Goal: Information Seeking & Learning: Learn about a topic

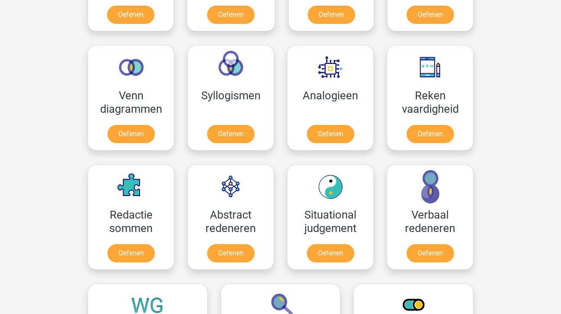
scroll to position [547, 0]
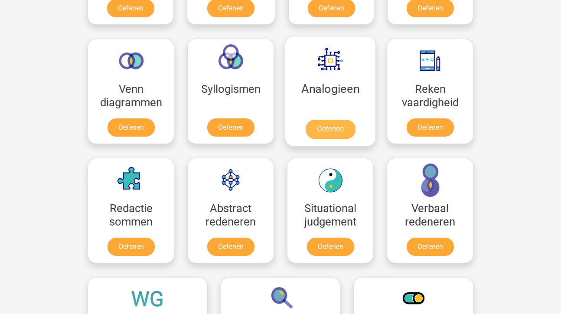
click at [330, 133] on link "Oefenen" at bounding box center [330, 129] width 49 height 19
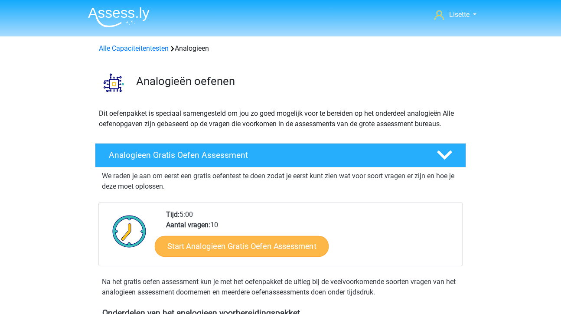
click at [254, 247] on link "Start Analogieen Gratis Oefen Assessment" at bounding box center [242, 245] width 174 height 21
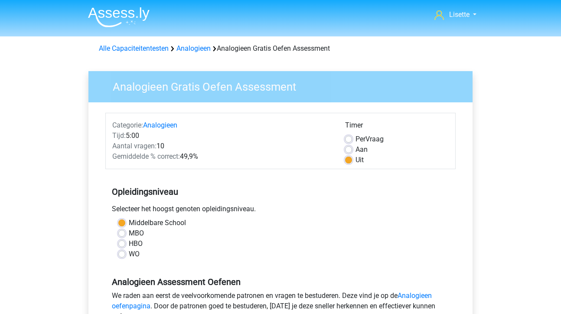
click at [129, 235] on label "MBO" at bounding box center [136, 233] width 15 height 10
click at [121, 235] on input "MBO" at bounding box center [121, 232] width 7 height 9
radio input "true"
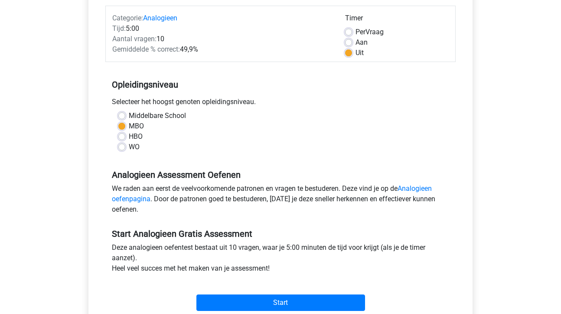
scroll to position [113, 0]
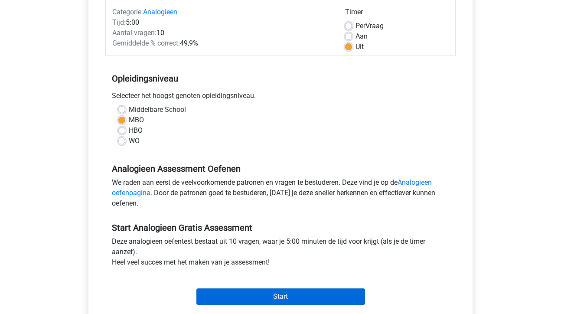
click at [285, 296] on input "Start" at bounding box center [280, 296] width 169 height 16
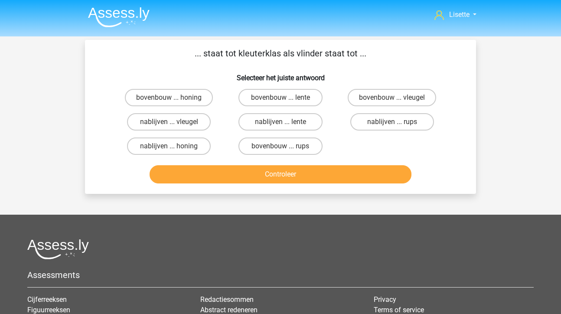
click at [280, 99] on input "bovenbouw ... lente" at bounding box center [283, 101] width 6 height 6
radio input "true"
click at [284, 172] on button "Controleer" at bounding box center [281, 174] width 262 height 18
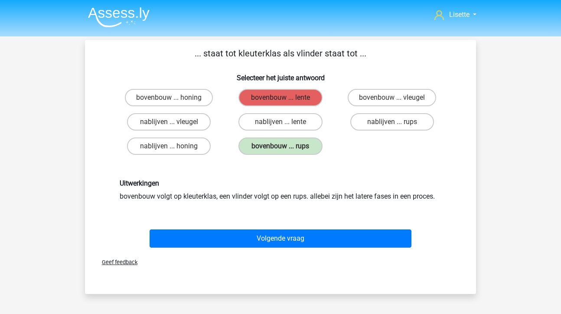
click at [288, 97] on label "bovenbouw ... lente" at bounding box center [280, 97] width 84 height 17
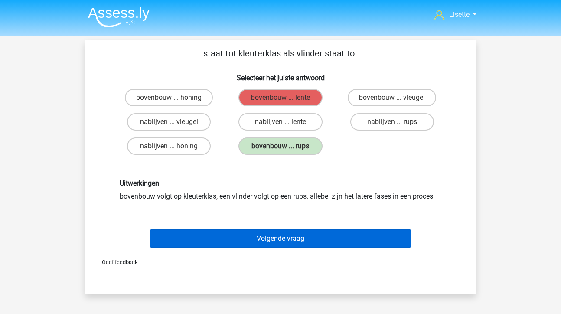
click at [283, 241] on button "Volgende vraag" at bounding box center [281, 238] width 262 height 18
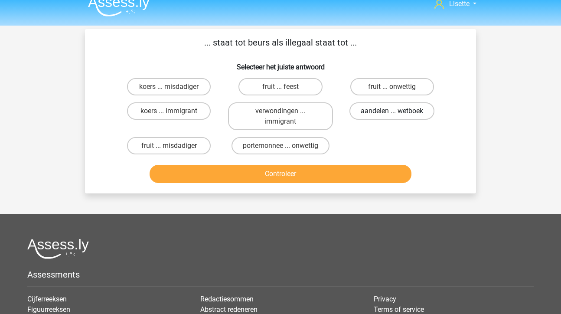
scroll to position [0, 0]
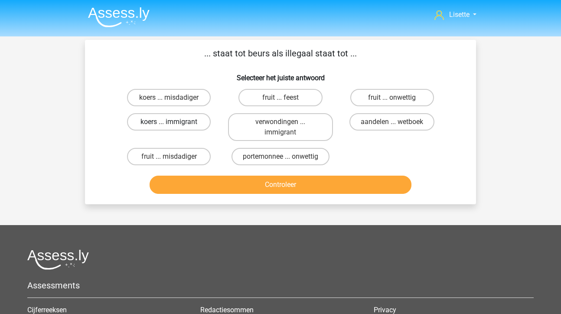
click at [178, 124] on label "koers ... immigrant" at bounding box center [169, 121] width 84 height 17
click at [175, 124] on input "koers ... immigrant" at bounding box center [172, 125] width 6 height 6
radio input "true"
click at [290, 188] on button "Controleer" at bounding box center [281, 185] width 262 height 18
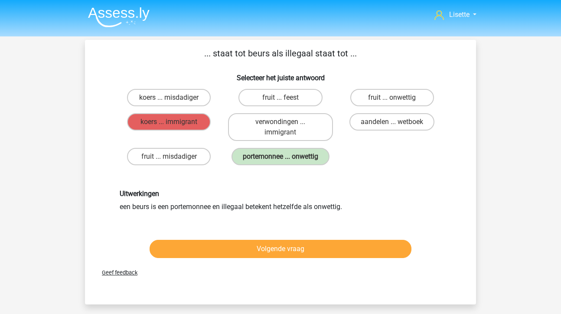
scroll to position [0, 0]
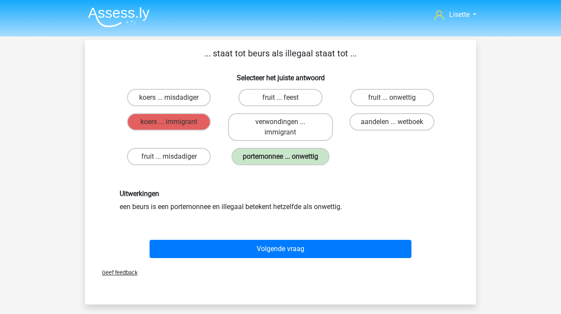
click at [277, 248] on div "Volgende vraag" at bounding box center [280, 247] width 363 height 29
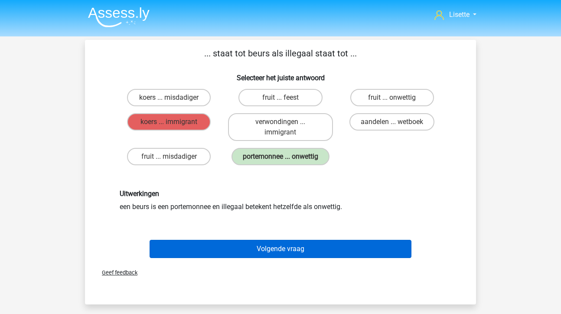
click at [284, 258] on button "Volgende vraag" at bounding box center [281, 249] width 262 height 18
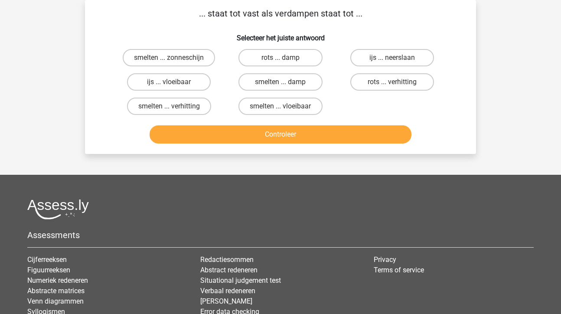
click at [393, 84] on input "rots ... verhitting" at bounding box center [395, 85] width 6 height 6
radio input "true"
click at [280, 130] on button "Controleer" at bounding box center [281, 134] width 262 height 18
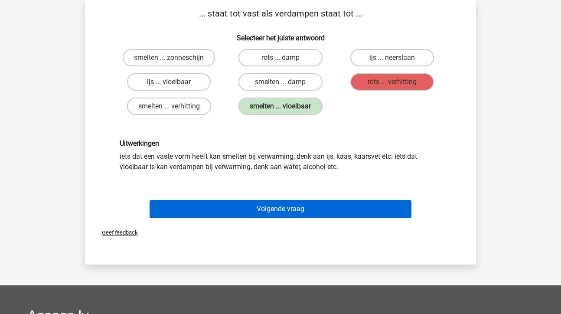
click at [287, 211] on button "Volgende vraag" at bounding box center [281, 209] width 262 height 18
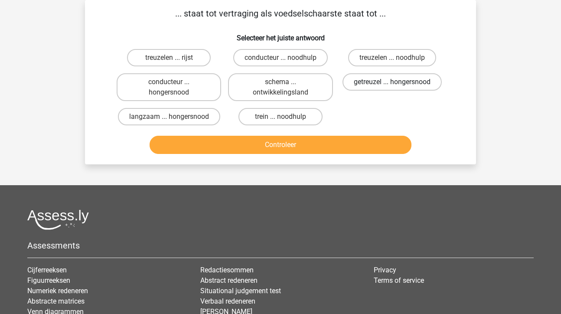
click at [399, 83] on label "getreuzel ... hongersnood" at bounding box center [391, 81] width 99 height 17
click at [398, 83] on input "getreuzel ... hongersnood" at bounding box center [395, 85] width 6 height 6
radio input "true"
click at [295, 149] on button "Controleer" at bounding box center [281, 145] width 262 height 18
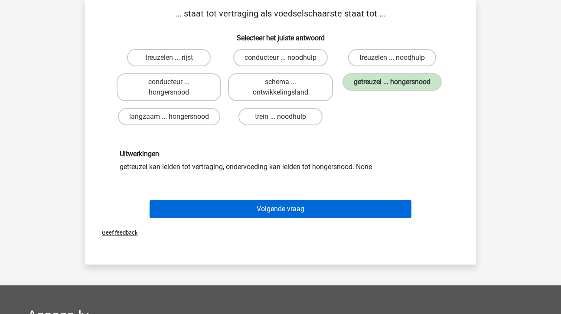
click at [291, 210] on button "Volgende vraag" at bounding box center [281, 209] width 262 height 18
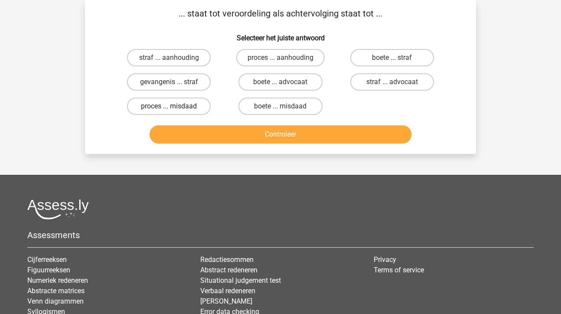
click at [180, 107] on label "proces ... misdaad" at bounding box center [169, 106] width 84 height 17
click at [175, 107] on input "proces ... misdaad" at bounding box center [172, 109] width 6 height 6
radio input "true"
click at [264, 135] on button "Controleer" at bounding box center [281, 134] width 262 height 18
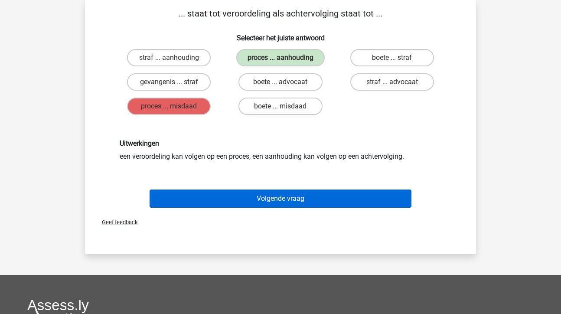
click at [282, 196] on button "Volgende vraag" at bounding box center [281, 198] width 262 height 18
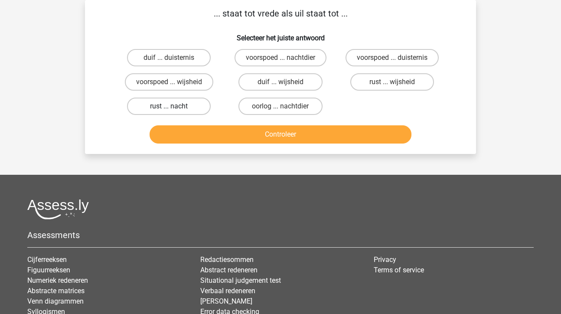
click at [181, 108] on label "rust ... nacht" at bounding box center [169, 106] width 84 height 17
click at [175, 108] on input "rust ... nacht" at bounding box center [172, 109] width 6 height 6
radio input "true"
click at [297, 140] on button "Controleer" at bounding box center [281, 134] width 262 height 18
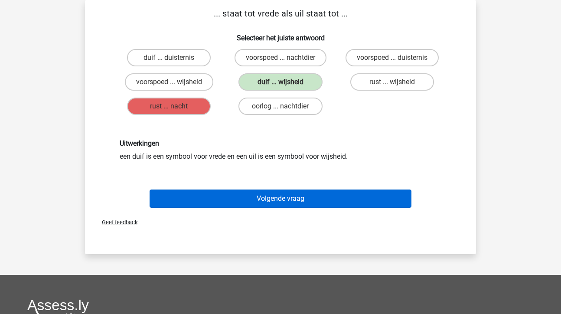
click at [288, 198] on button "Volgende vraag" at bounding box center [281, 198] width 262 height 18
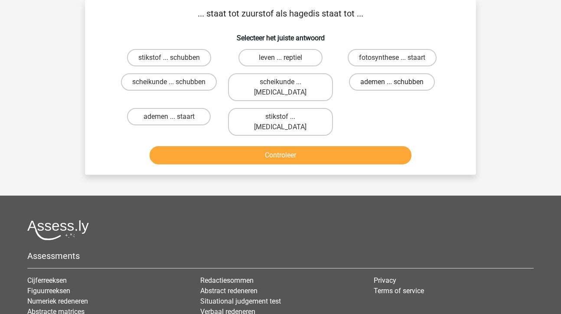
click at [388, 80] on label "ademen ... schubben" at bounding box center [392, 81] width 86 height 17
click at [392, 82] on input "ademen ... schubben" at bounding box center [395, 85] width 6 height 6
radio input "true"
click at [268, 146] on button "Controleer" at bounding box center [281, 155] width 262 height 18
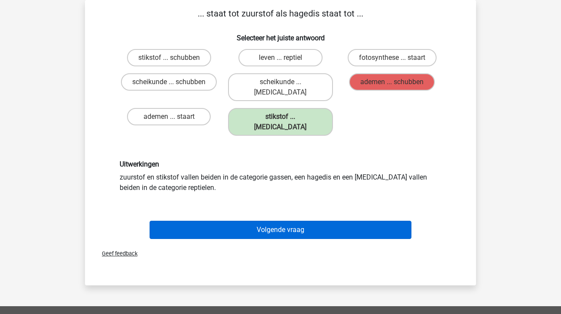
click at [268, 221] on button "Volgende vraag" at bounding box center [281, 230] width 262 height 18
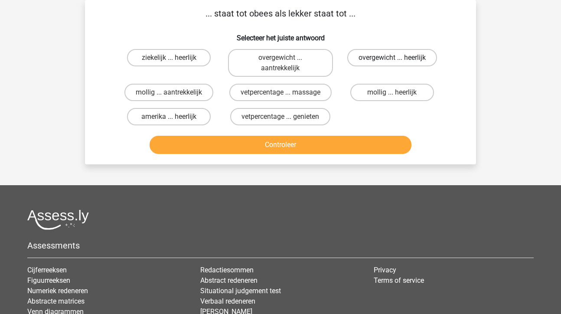
click at [404, 62] on label "overgewicht ... heerlijk" at bounding box center [392, 57] width 90 height 17
click at [398, 62] on input "overgewicht ... heerlijk" at bounding box center [395, 61] width 6 height 6
radio input "true"
click at [310, 145] on button "Controleer" at bounding box center [281, 145] width 262 height 18
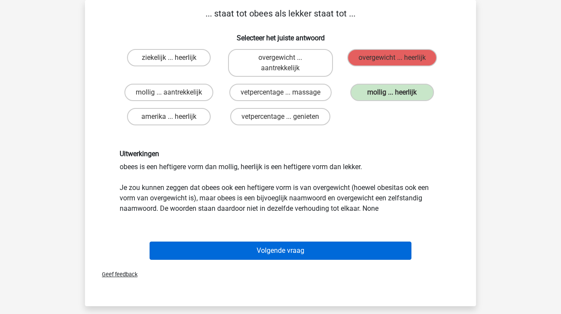
click at [287, 253] on button "Volgende vraag" at bounding box center [281, 250] width 262 height 18
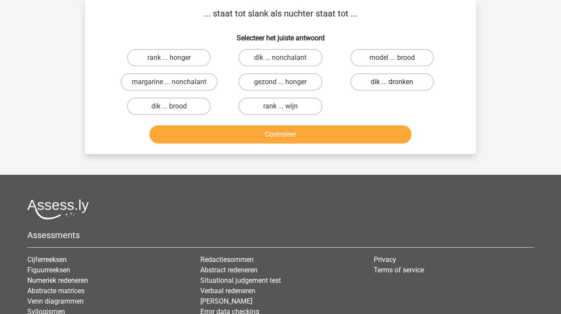
click at [402, 81] on label "dik ... dronken" at bounding box center [392, 81] width 84 height 17
click at [398, 82] on input "dik ... dronken" at bounding box center [395, 85] width 6 height 6
radio input "true"
click at [293, 133] on button "Controleer" at bounding box center [281, 134] width 262 height 18
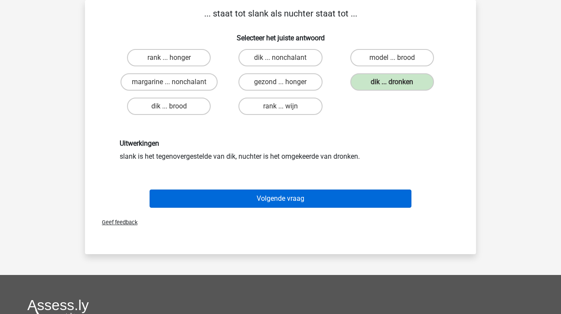
click at [288, 200] on button "Volgende vraag" at bounding box center [281, 198] width 262 height 18
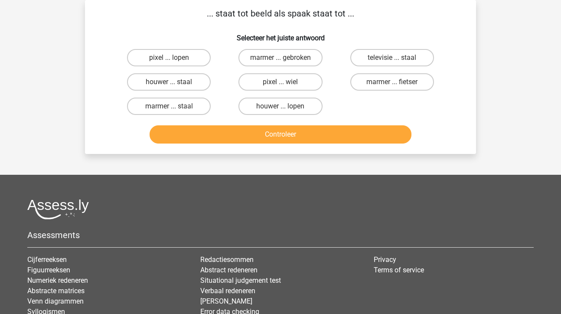
click at [284, 82] on input "pixel ... wiel" at bounding box center [283, 85] width 6 height 6
radio input "true"
click at [289, 136] on button "Controleer" at bounding box center [281, 134] width 262 height 18
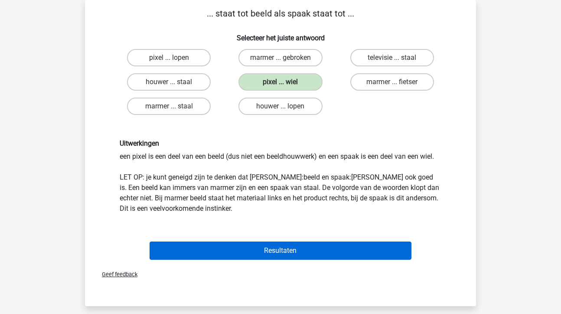
click at [284, 250] on button "Resultaten" at bounding box center [281, 250] width 262 height 18
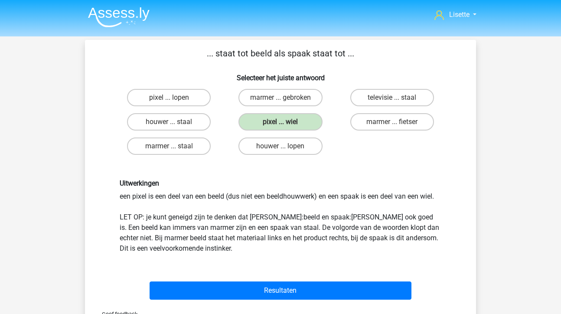
scroll to position [0, 0]
click at [114, 19] on img at bounding box center [119, 17] width 62 height 20
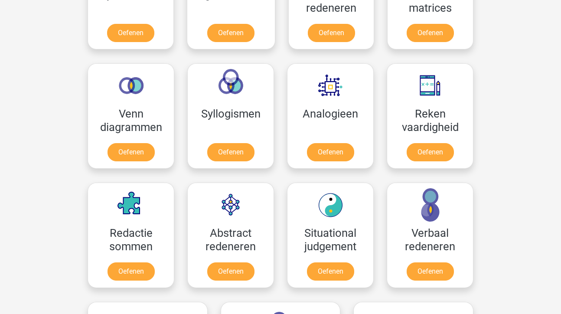
scroll to position [466, 0]
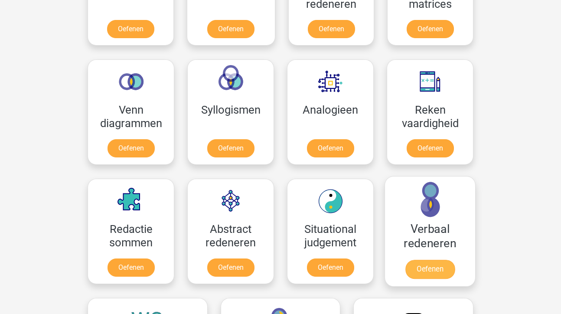
click at [438, 270] on link "Oefenen" at bounding box center [429, 269] width 49 height 19
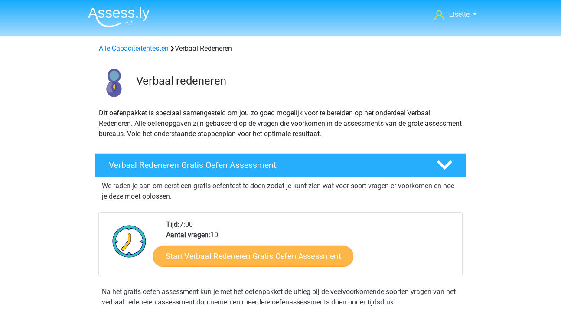
click at [251, 257] on link "Start Verbaal Redeneren Gratis Oefen Assessment" at bounding box center [253, 256] width 200 height 21
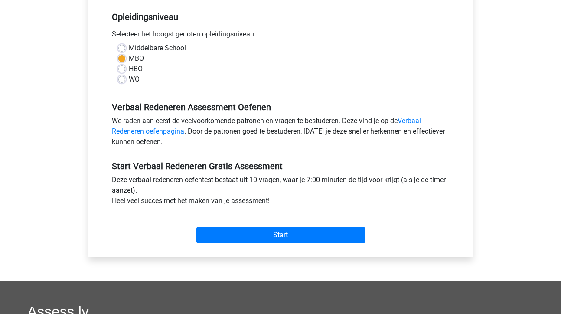
scroll to position [177, 0]
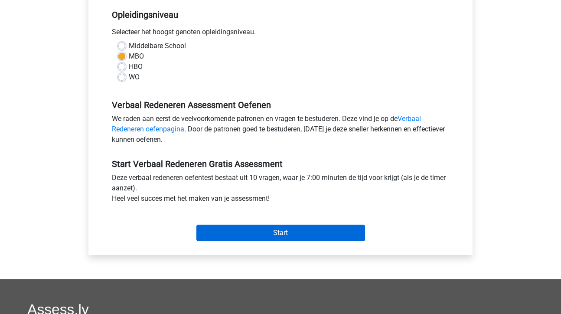
click at [290, 232] on input "Start" at bounding box center [280, 233] width 169 height 16
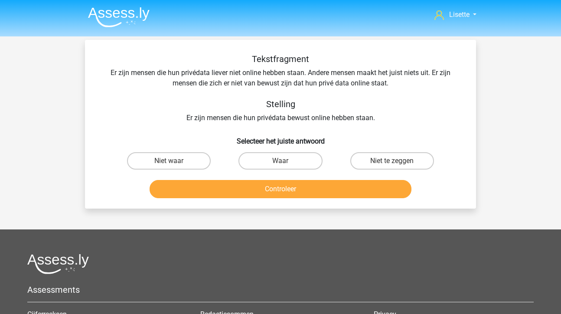
click at [284, 161] on input "Waar" at bounding box center [283, 164] width 6 height 6
radio input "true"
click at [284, 195] on button "Controleer" at bounding box center [281, 189] width 262 height 18
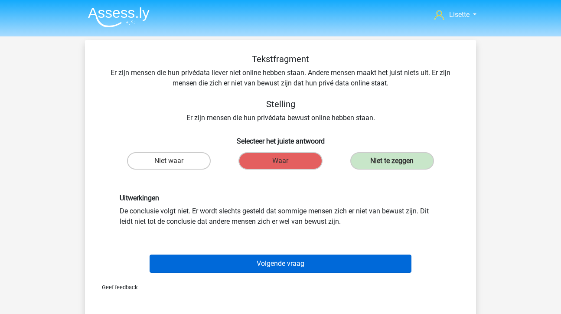
click at [280, 265] on button "Volgende vraag" at bounding box center [281, 263] width 262 height 18
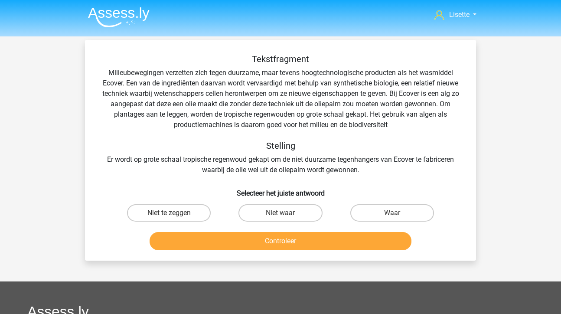
scroll to position [40, 0]
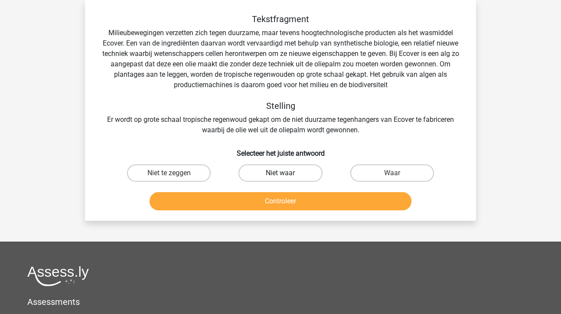
click at [285, 172] on label "Niet waar" at bounding box center [280, 172] width 84 height 17
click at [285, 173] on input "Niet waar" at bounding box center [283, 176] width 6 height 6
radio input "true"
click at [279, 198] on button "Controleer" at bounding box center [281, 201] width 262 height 18
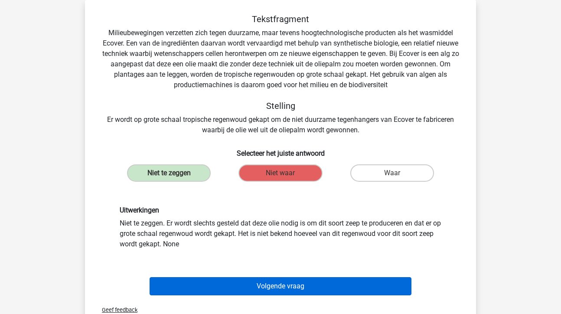
click at [261, 289] on button "Volgende vraag" at bounding box center [281, 286] width 262 height 18
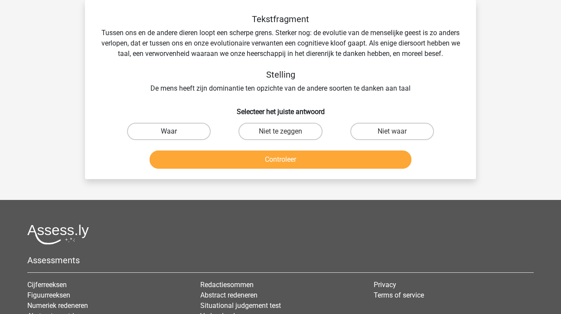
click at [177, 140] on label "Waar" at bounding box center [169, 131] width 84 height 17
click at [175, 137] on input "Waar" at bounding box center [172, 134] width 6 height 6
radio input "true"
click at [303, 169] on button "Controleer" at bounding box center [281, 159] width 262 height 18
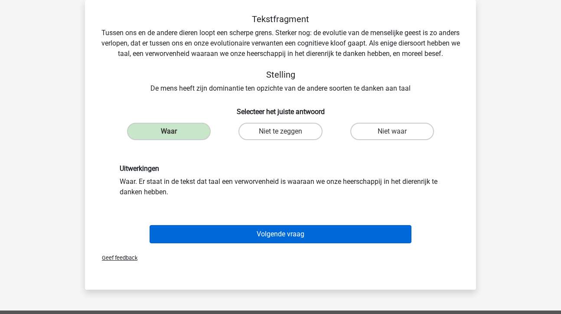
click at [289, 243] on button "Volgende vraag" at bounding box center [281, 234] width 262 height 18
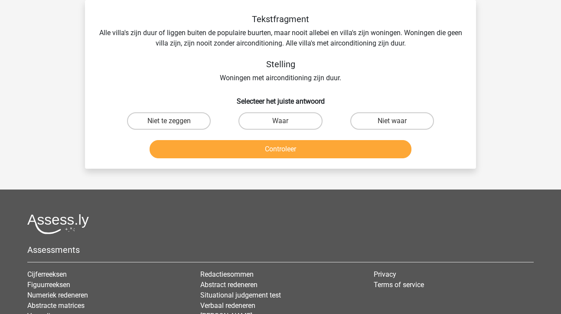
click at [169, 121] on input "Niet te zeggen" at bounding box center [172, 124] width 6 height 6
radio input "true"
click at [273, 147] on button "Controleer" at bounding box center [281, 149] width 262 height 18
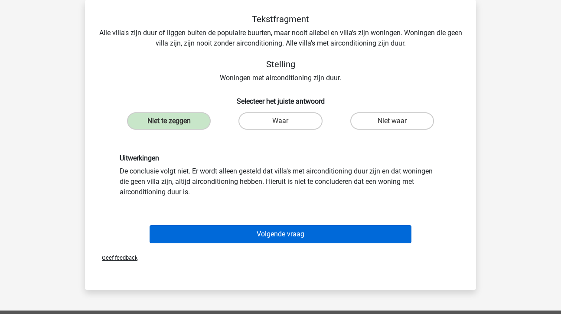
click at [276, 233] on button "Volgende vraag" at bounding box center [281, 234] width 262 height 18
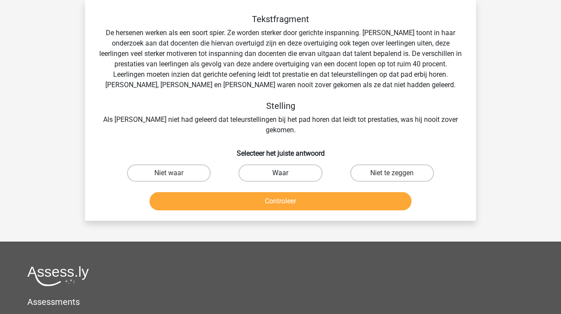
click at [286, 164] on label "Waar" at bounding box center [280, 172] width 84 height 17
click at [286, 173] on input "Waar" at bounding box center [283, 176] width 6 height 6
radio input "true"
click at [289, 192] on button "Controleer" at bounding box center [281, 201] width 262 height 18
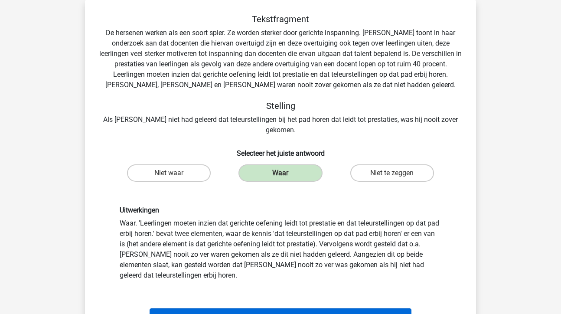
click at [281, 308] on button "Volgende vraag" at bounding box center [281, 317] width 262 height 18
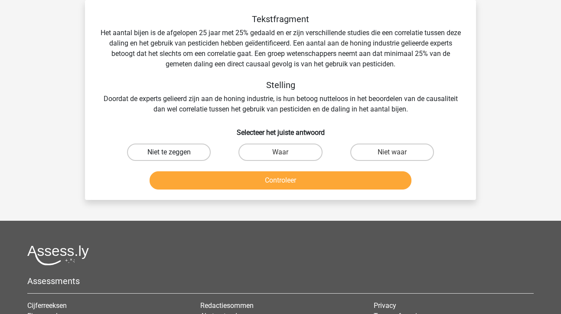
click at [174, 156] on label "Niet te zeggen" at bounding box center [169, 151] width 84 height 17
click at [174, 156] on input "Niet te zeggen" at bounding box center [172, 155] width 6 height 6
radio input "true"
click at [288, 183] on button "Controleer" at bounding box center [281, 180] width 262 height 18
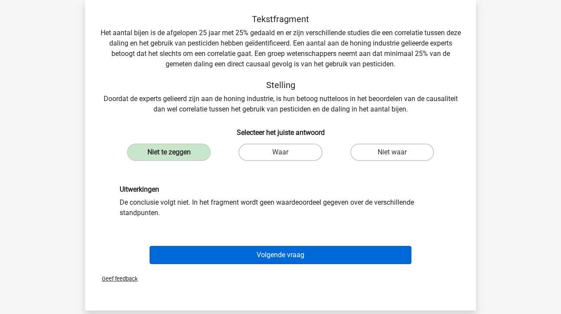
click at [275, 258] on button "Volgende vraag" at bounding box center [281, 255] width 262 height 18
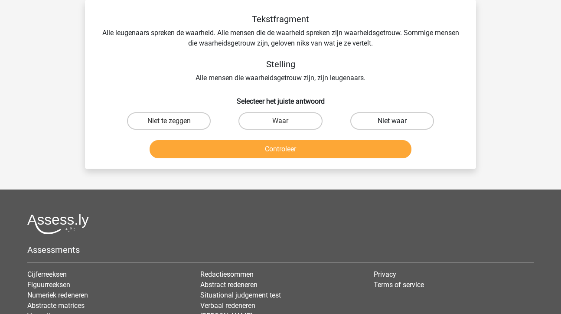
click at [389, 120] on label "Niet waar" at bounding box center [392, 120] width 84 height 17
click at [392, 121] on input "Niet waar" at bounding box center [395, 124] width 6 height 6
radio input "true"
click at [323, 144] on button "Controleer" at bounding box center [281, 149] width 262 height 18
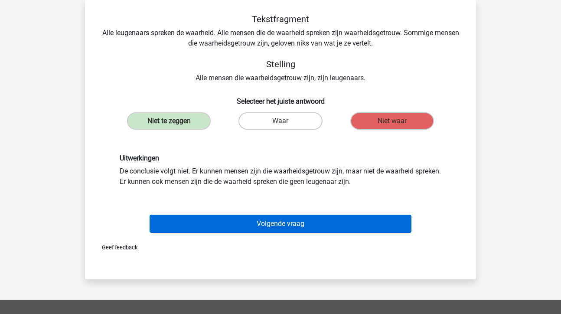
click at [283, 225] on button "Volgende vraag" at bounding box center [281, 224] width 262 height 18
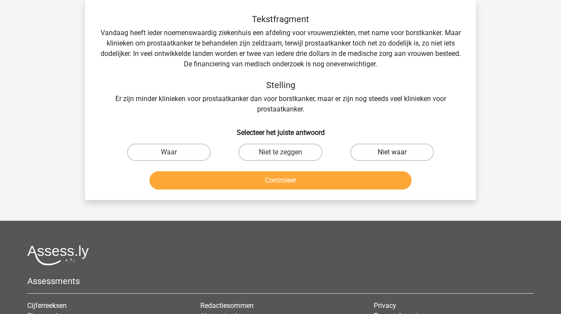
click at [386, 148] on label "Niet waar" at bounding box center [392, 151] width 84 height 17
click at [392, 152] on input "Niet waar" at bounding box center [395, 155] width 6 height 6
radio input "true"
click at [312, 183] on button "Controleer" at bounding box center [281, 180] width 262 height 18
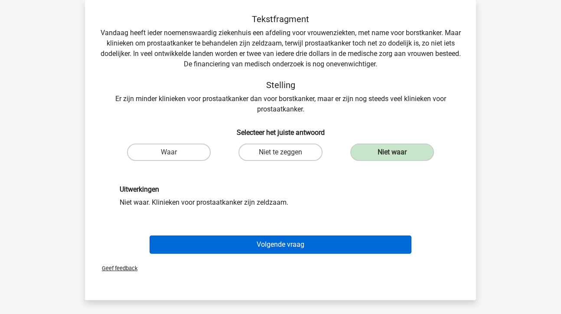
click at [302, 251] on button "Volgende vraag" at bounding box center [281, 244] width 262 height 18
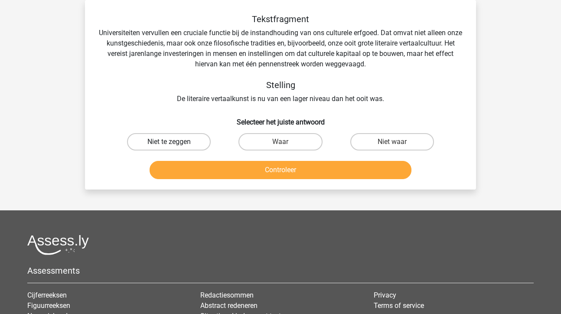
click at [179, 143] on label "Niet te zeggen" at bounding box center [169, 141] width 84 height 17
click at [175, 143] on input "Niet te zeggen" at bounding box center [172, 145] width 6 height 6
radio input "true"
click at [280, 168] on button "Controleer" at bounding box center [281, 170] width 262 height 18
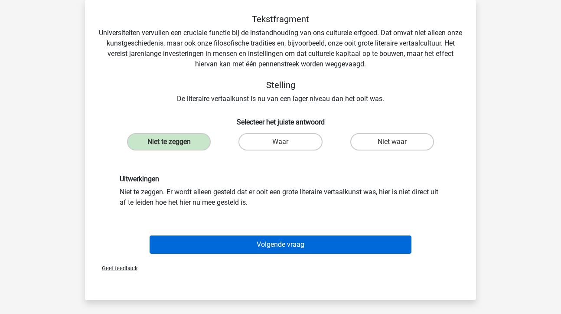
click at [277, 249] on button "Volgende vraag" at bounding box center [281, 244] width 262 height 18
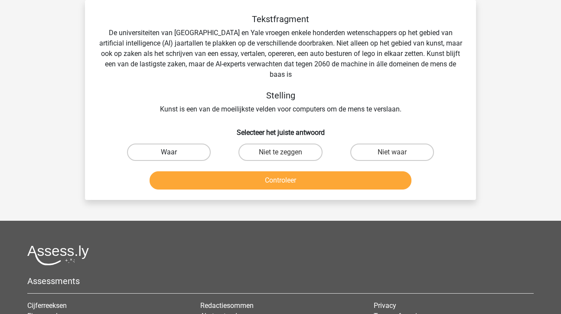
click at [172, 149] on label "Waar" at bounding box center [169, 151] width 84 height 17
click at [172, 152] on input "Waar" at bounding box center [172, 155] width 6 height 6
radio input "true"
click at [287, 173] on button "Controleer" at bounding box center [281, 180] width 262 height 18
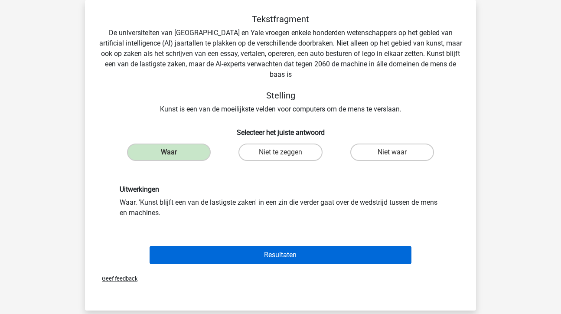
click at [276, 258] on button "Resultaten" at bounding box center [281, 255] width 262 height 18
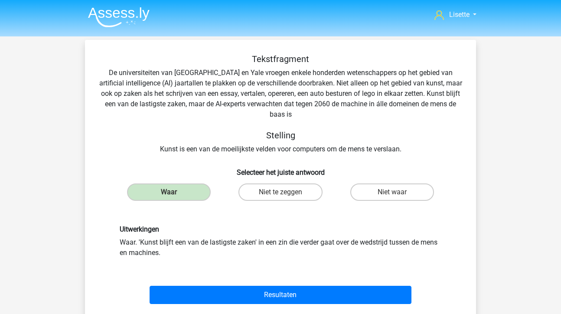
scroll to position [0, 0]
click at [118, 14] on img at bounding box center [119, 17] width 62 height 20
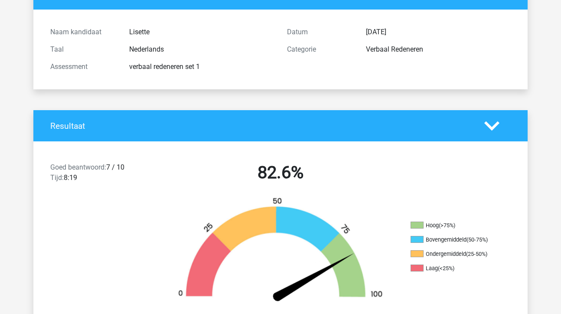
scroll to position [86, 0]
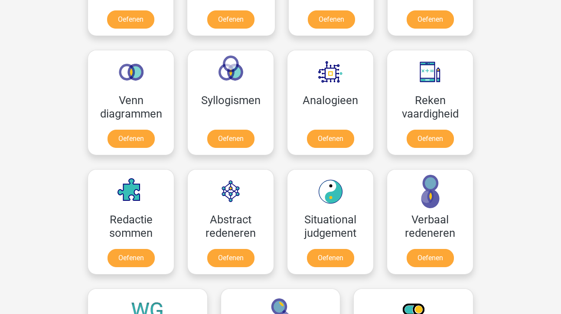
scroll to position [517, 0]
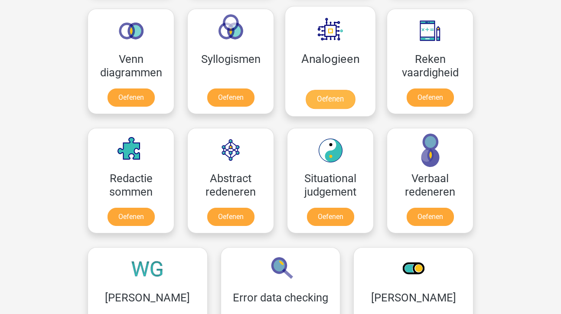
click at [337, 98] on link "Oefenen" at bounding box center [330, 99] width 49 height 19
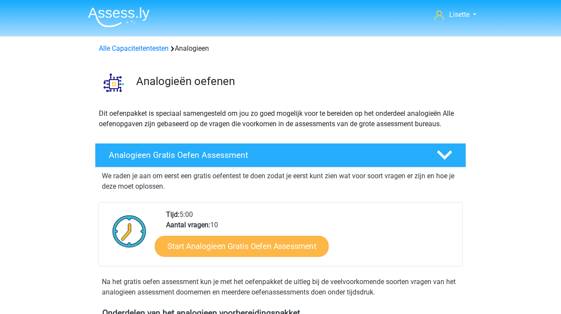
click at [272, 249] on link "Start Analogieen Gratis Oefen Assessment" at bounding box center [242, 245] width 174 height 21
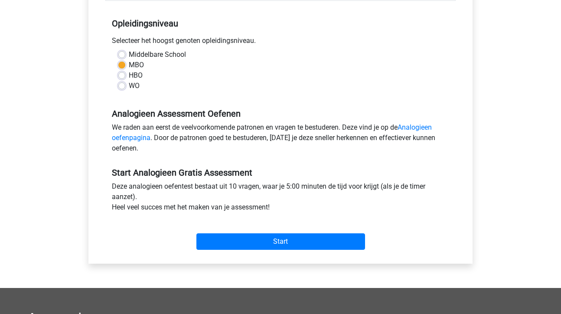
scroll to position [170, 0]
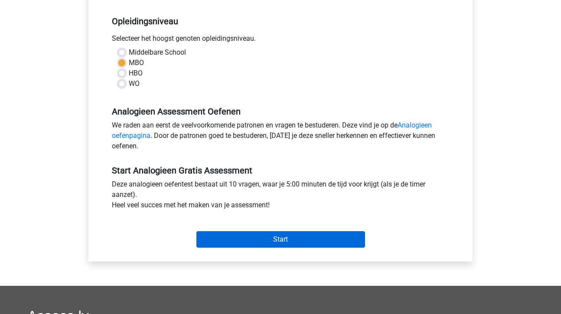
click at [282, 243] on input "Start" at bounding box center [280, 239] width 169 height 16
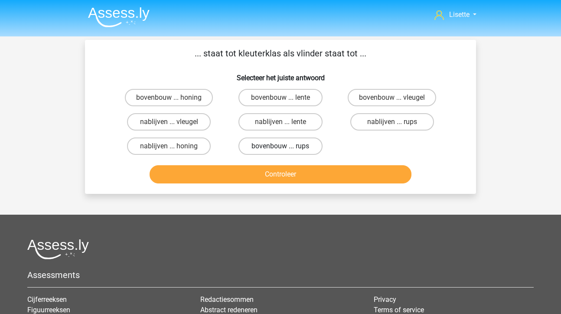
click at [287, 147] on label "bovenbouw ... rups" at bounding box center [280, 145] width 84 height 17
click at [286, 147] on input "bovenbouw ... rups" at bounding box center [283, 149] width 6 height 6
radio input "true"
click at [289, 176] on button "Controleer" at bounding box center [281, 174] width 262 height 18
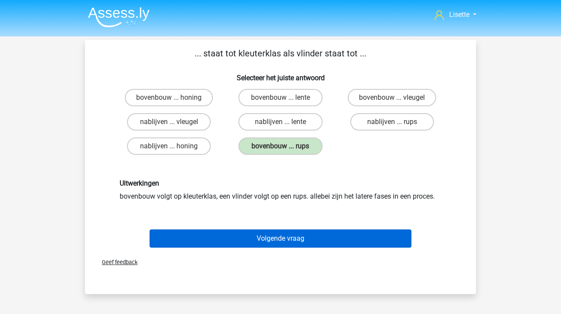
click at [299, 246] on button "Volgende vraag" at bounding box center [281, 238] width 262 height 18
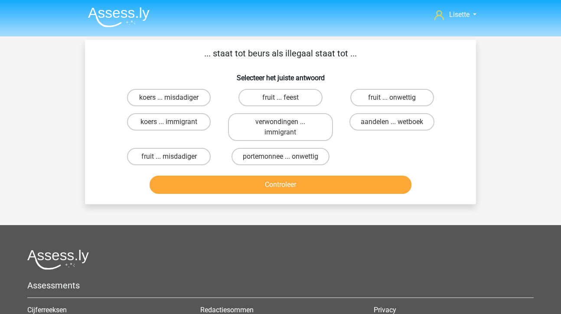
scroll to position [40, 0]
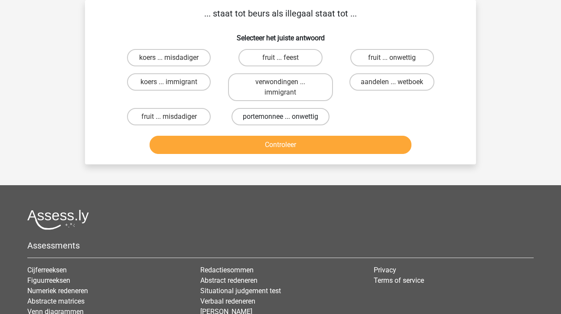
click at [301, 119] on label "portemonnee ... onwettig" at bounding box center [280, 116] width 98 height 17
click at [286, 119] on input "portemonnee ... onwettig" at bounding box center [283, 120] width 6 height 6
radio input "true"
click at [303, 154] on button "Controleer" at bounding box center [281, 145] width 262 height 18
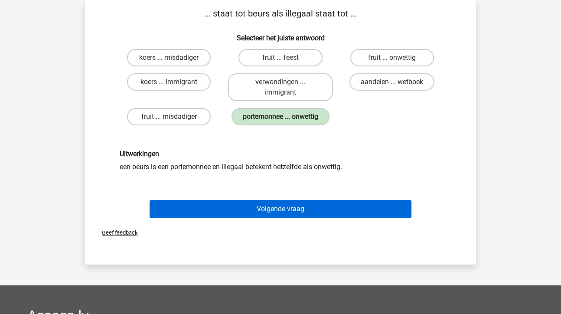
click at [303, 213] on button "Volgende vraag" at bounding box center [281, 209] width 262 height 18
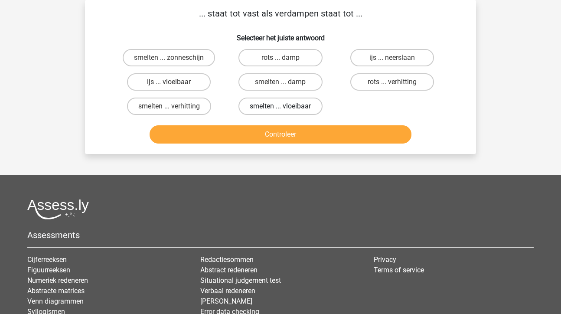
click at [273, 109] on label "smelten ... vloeibaar" at bounding box center [280, 106] width 84 height 17
click at [280, 109] on input "smelten ... vloeibaar" at bounding box center [283, 109] width 6 height 6
radio input "true"
click at [279, 137] on button "Controleer" at bounding box center [281, 134] width 262 height 18
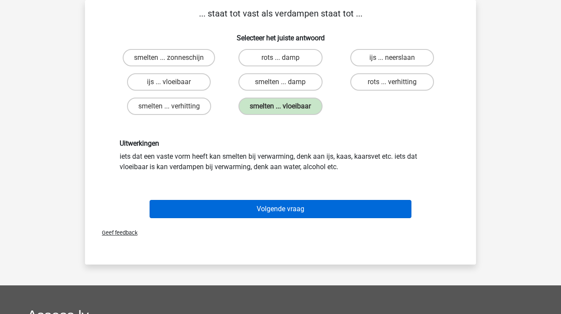
click at [292, 207] on button "Volgende vraag" at bounding box center [281, 209] width 262 height 18
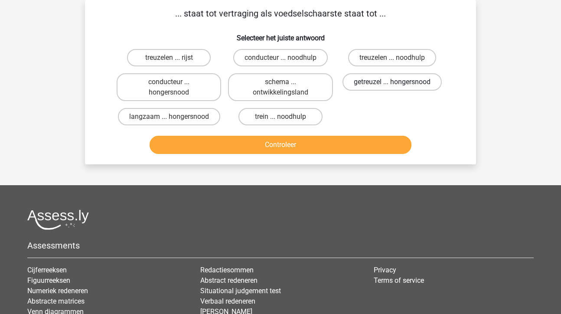
click at [388, 85] on label "getreuzel ... hongersnood" at bounding box center [391, 81] width 99 height 17
click at [392, 85] on input "getreuzel ... hongersnood" at bounding box center [395, 85] width 6 height 6
radio input "true"
click at [353, 150] on button "Controleer" at bounding box center [281, 145] width 262 height 18
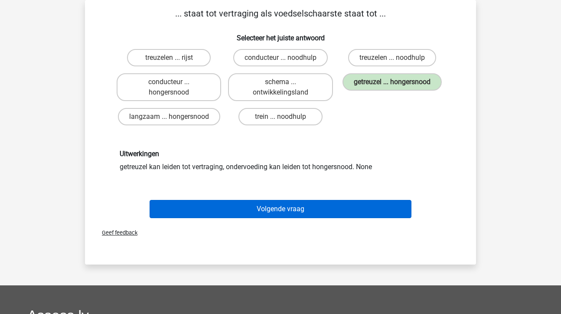
click at [335, 202] on button "Volgende vraag" at bounding box center [281, 209] width 262 height 18
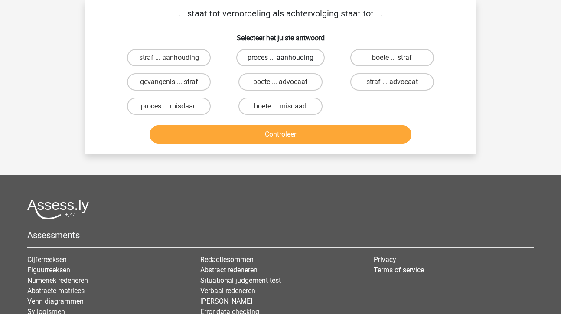
click at [285, 56] on label "proces ... aanhouding" at bounding box center [280, 57] width 88 height 17
click at [285, 58] on input "proces ... aanhouding" at bounding box center [283, 61] width 6 height 6
radio input "true"
click at [280, 135] on button "Controleer" at bounding box center [281, 134] width 262 height 18
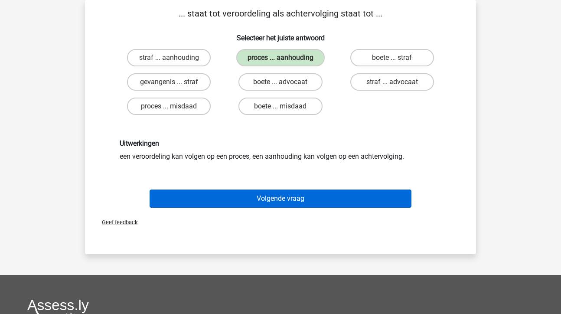
click at [278, 197] on button "Volgende vraag" at bounding box center [281, 198] width 262 height 18
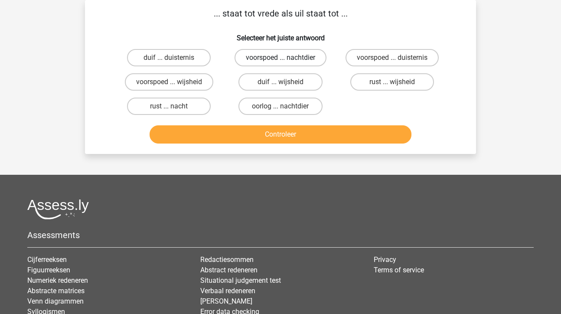
click at [297, 56] on label "voorspoed ... nachtdier" at bounding box center [281, 57] width 92 height 17
click at [286, 58] on input "voorspoed ... nachtdier" at bounding box center [283, 61] width 6 height 6
radio input "true"
click at [262, 135] on button "Controleer" at bounding box center [281, 134] width 262 height 18
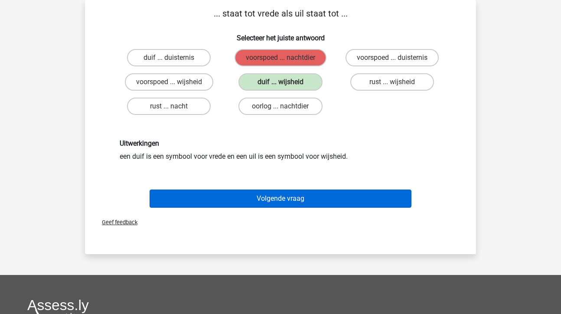
click at [282, 201] on button "Volgende vraag" at bounding box center [281, 198] width 262 height 18
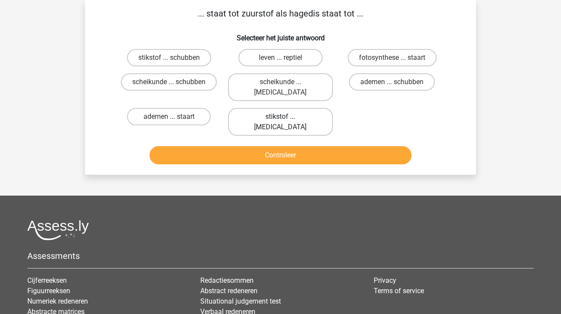
click at [290, 108] on label "stikstof ... krokodil" at bounding box center [280, 122] width 104 height 28
click at [286, 117] on input "stikstof ... krokodil" at bounding box center [283, 120] width 6 height 6
radio input "true"
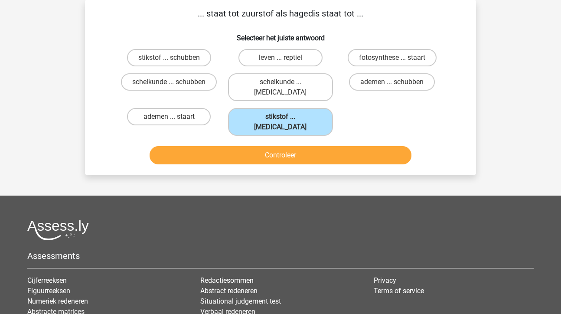
click at [287, 146] on button "Controleer" at bounding box center [281, 155] width 262 height 18
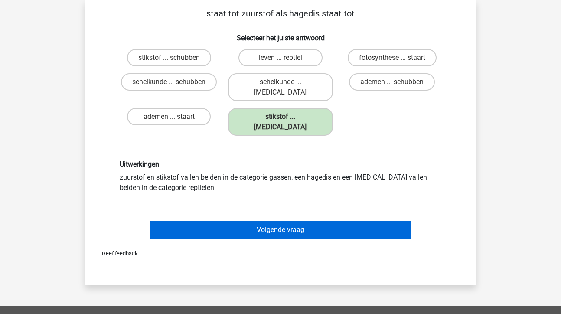
click at [281, 221] on button "Volgende vraag" at bounding box center [281, 230] width 262 height 18
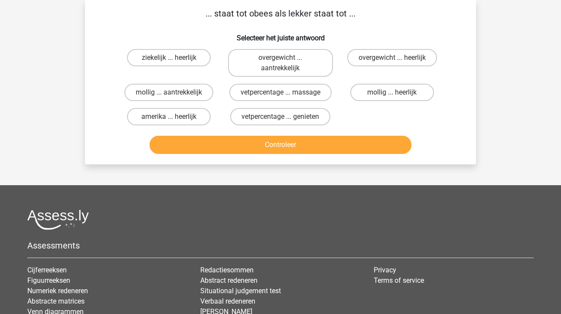
click at [395, 93] on input "mollig ... heerlijk" at bounding box center [395, 95] width 6 height 6
radio input "true"
click at [272, 143] on button "Controleer" at bounding box center [281, 145] width 262 height 18
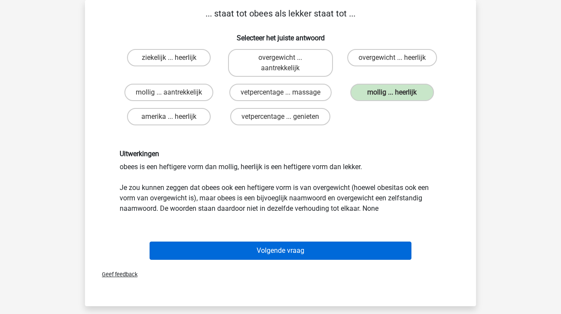
click at [280, 253] on button "Volgende vraag" at bounding box center [281, 250] width 262 height 18
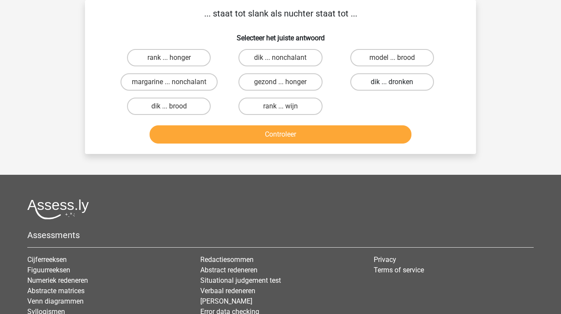
click at [404, 81] on label "dik ... dronken" at bounding box center [392, 81] width 84 height 17
click at [398, 82] on input "dik ... dronken" at bounding box center [395, 85] width 6 height 6
radio input "true"
click at [309, 134] on button "Controleer" at bounding box center [281, 134] width 262 height 18
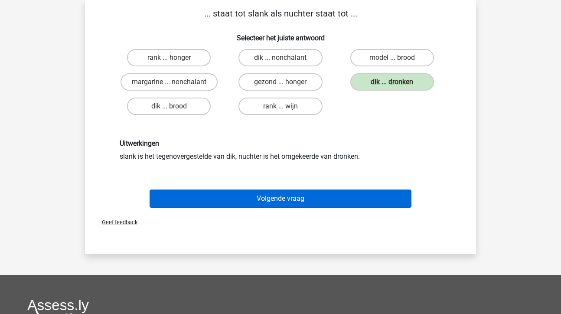
click at [299, 194] on button "Volgende vraag" at bounding box center [281, 198] width 262 height 18
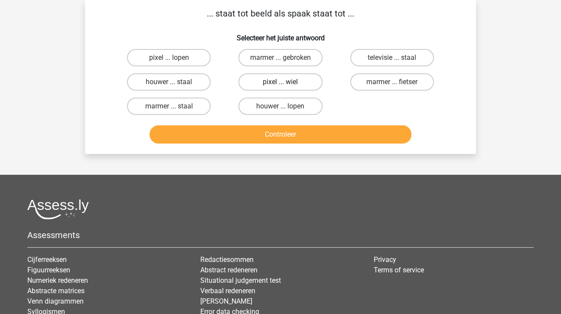
click at [289, 82] on label "pixel ... wiel" at bounding box center [280, 81] width 84 height 17
click at [286, 82] on input "pixel ... wiel" at bounding box center [283, 85] width 6 height 6
radio input "true"
click at [286, 134] on button "Controleer" at bounding box center [281, 134] width 262 height 18
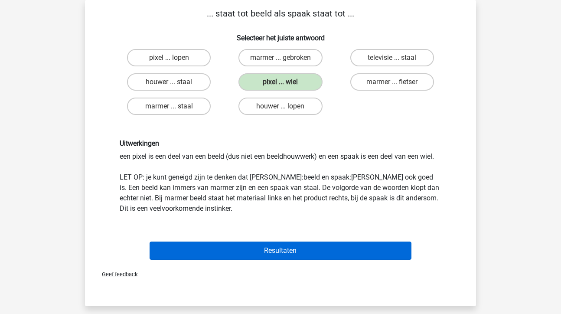
click at [278, 249] on button "Resultaten" at bounding box center [281, 250] width 262 height 18
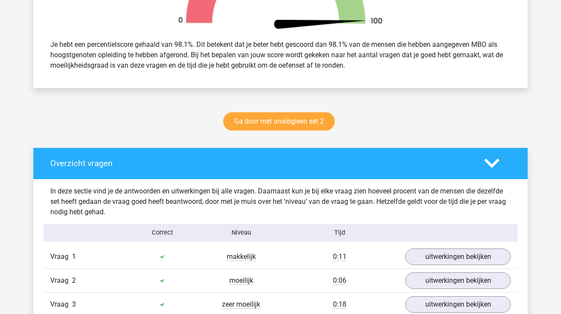
scroll to position [352, 0]
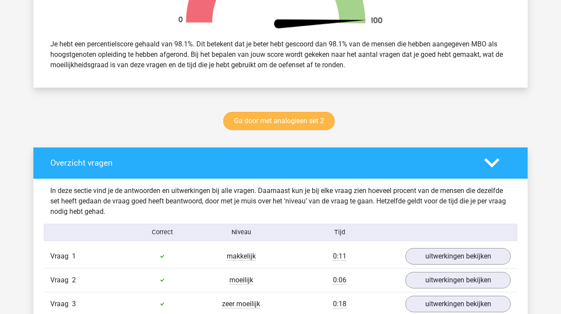
click at [284, 122] on link "Ga door met analogieen set 2" at bounding box center [278, 121] width 111 height 18
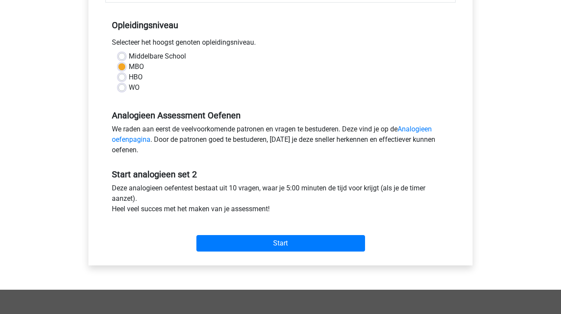
scroll to position [168, 0]
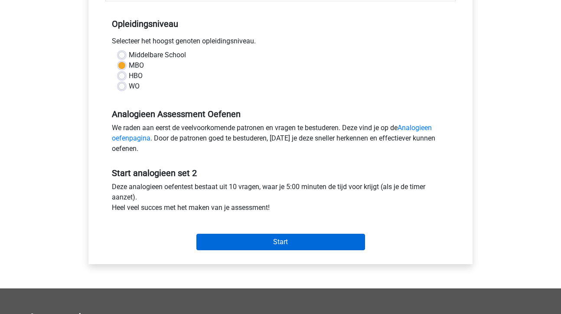
click at [286, 248] on input "Start" at bounding box center [280, 242] width 169 height 16
click at [290, 241] on input "Start" at bounding box center [280, 242] width 169 height 16
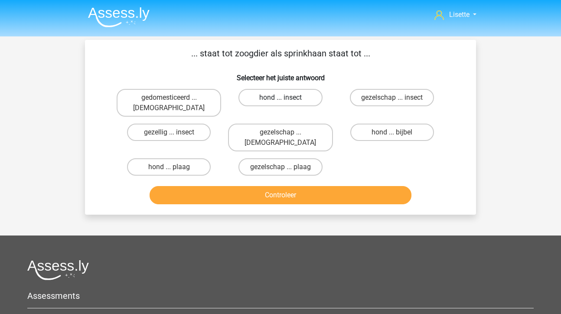
click at [292, 97] on label "hond ... insect" at bounding box center [280, 97] width 84 height 17
click at [286, 98] on input "hond ... insect" at bounding box center [283, 101] width 6 height 6
radio input "true"
click at [284, 186] on button "Controleer" at bounding box center [281, 195] width 262 height 18
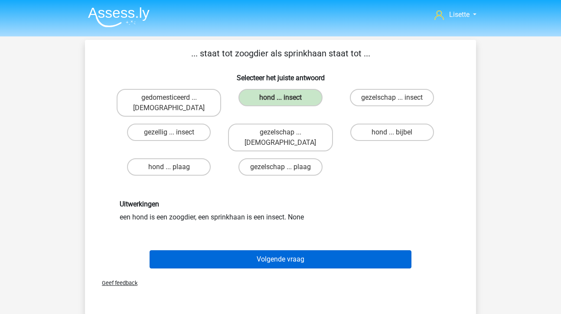
click at [284, 250] on button "Volgende vraag" at bounding box center [281, 259] width 262 height 18
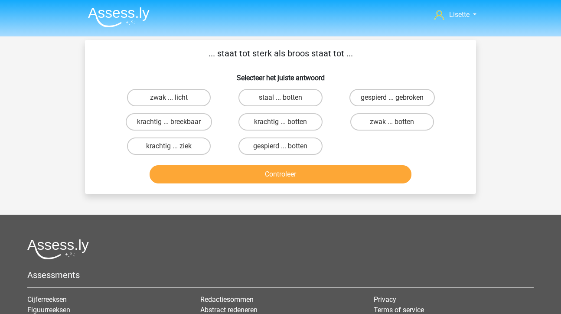
scroll to position [40, 0]
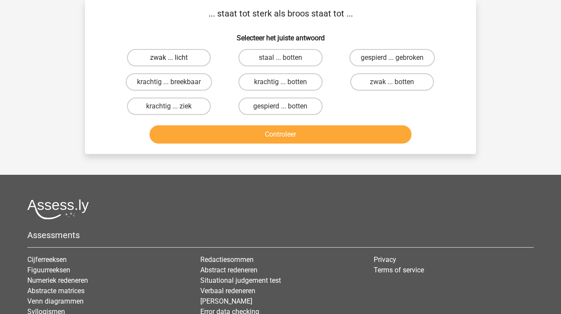
click at [176, 59] on label "zwak ... licht" at bounding box center [169, 57] width 84 height 17
click at [175, 59] on input "zwak ... licht" at bounding box center [172, 61] width 6 height 6
radio input "true"
click at [295, 136] on button "Controleer" at bounding box center [281, 134] width 262 height 18
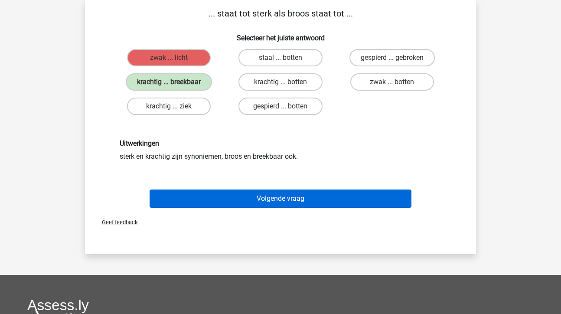
click at [277, 196] on button "Volgende vraag" at bounding box center [281, 198] width 262 height 18
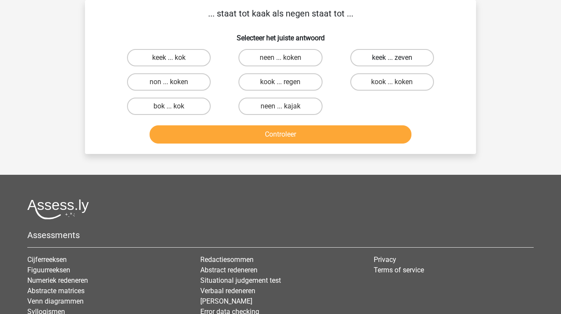
click at [401, 56] on label "keek ... zeven" at bounding box center [392, 57] width 84 height 17
click at [398, 58] on input "keek ... zeven" at bounding box center [395, 61] width 6 height 6
radio input "true"
click at [319, 140] on button "Controleer" at bounding box center [281, 134] width 262 height 18
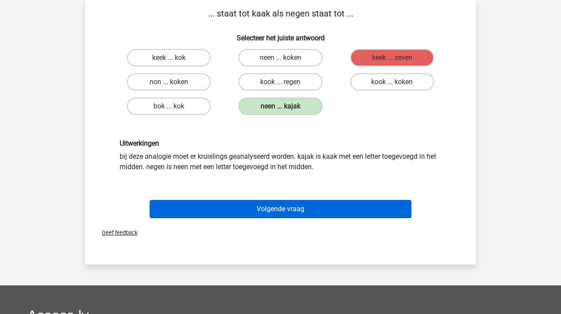
click at [284, 206] on button "Volgende vraag" at bounding box center [281, 209] width 262 height 18
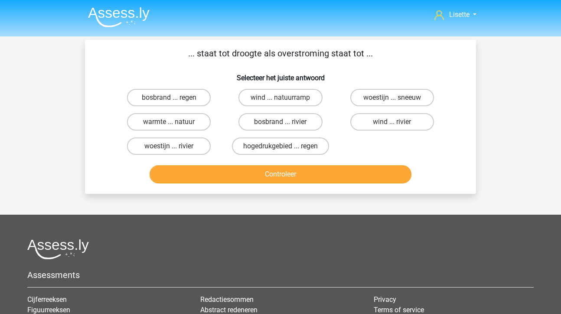
click at [172, 148] on input "woestijn ... rivier" at bounding box center [172, 149] width 6 height 6
radio input "true"
click at [235, 173] on button "Controleer" at bounding box center [281, 174] width 262 height 18
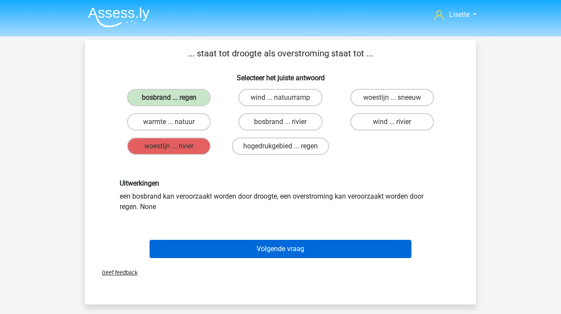
click at [289, 249] on button "Volgende vraag" at bounding box center [281, 249] width 262 height 18
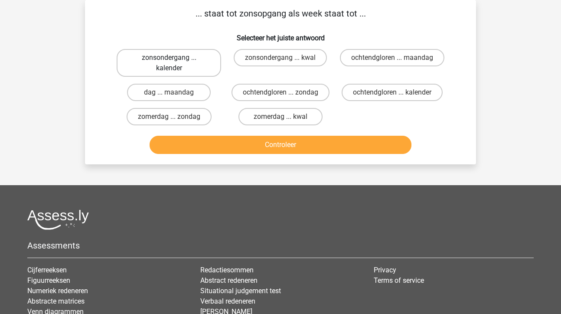
click at [166, 67] on label "zonsondergang ... kalender" at bounding box center [169, 63] width 104 height 28
click at [169, 63] on input "zonsondergang ... kalender" at bounding box center [172, 61] width 6 height 6
radio input "true"
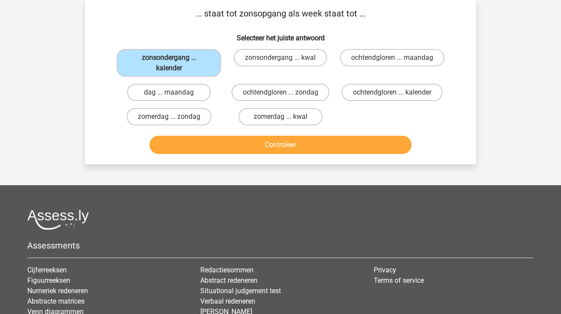
click at [278, 146] on button "Controleer" at bounding box center [281, 145] width 262 height 18
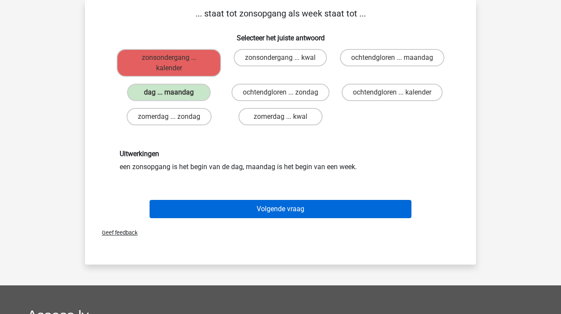
click at [279, 207] on button "Volgende vraag" at bounding box center [281, 209] width 262 height 18
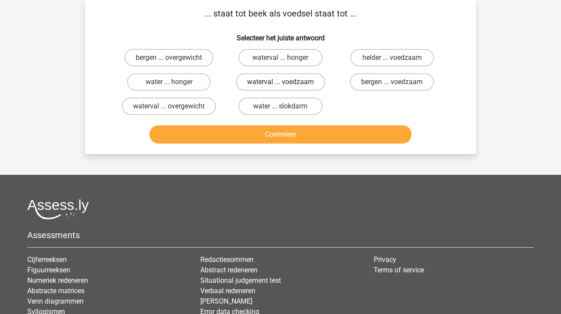
click at [304, 81] on label "waterval ... voedzaam" at bounding box center [280, 81] width 89 height 17
click at [286, 82] on input "waterval ... voedzaam" at bounding box center [283, 85] width 6 height 6
radio input "true"
click at [302, 135] on button "Controleer" at bounding box center [281, 134] width 262 height 18
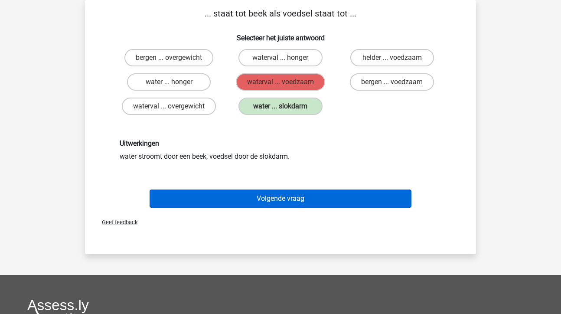
click at [284, 206] on button "Volgende vraag" at bounding box center [281, 198] width 262 height 18
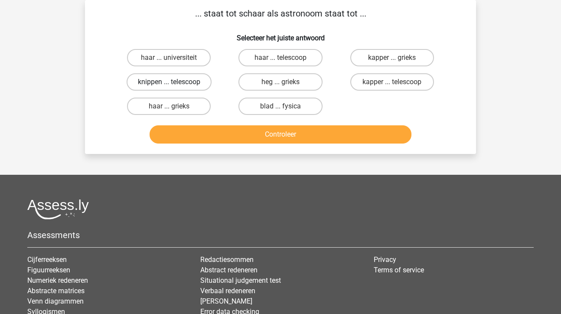
click at [178, 83] on label "knippen ... telescoop" at bounding box center [169, 81] width 85 height 17
click at [175, 83] on input "knippen ... telescoop" at bounding box center [172, 85] width 6 height 6
radio input "true"
click at [282, 131] on button "Controleer" at bounding box center [281, 134] width 262 height 18
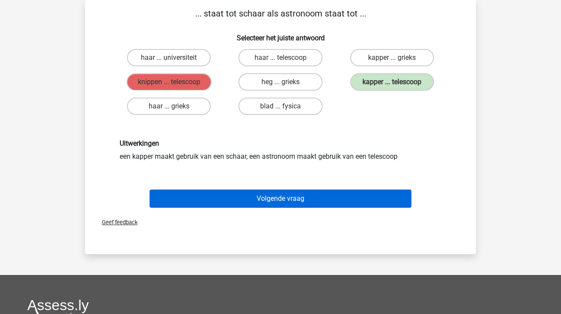
click at [295, 199] on button "Volgende vraag" at bounding box center [281, 198] width 262 height 18
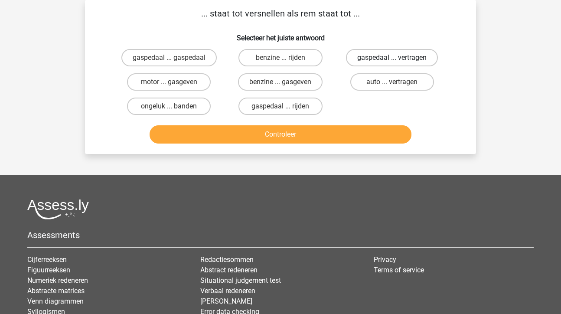
click at [392, 57] on label "gaspedaal ... vertragen" at bounding box center [392, 57] width 92 height 17
click at [392, 58] on input "gaspedaal ... vertragen" at bounding box center [395, 61] width 6 height 6
radio input "true"
click at [360, 127] on button "Controleer" at bounding box center [281, 134] width 262 height 18
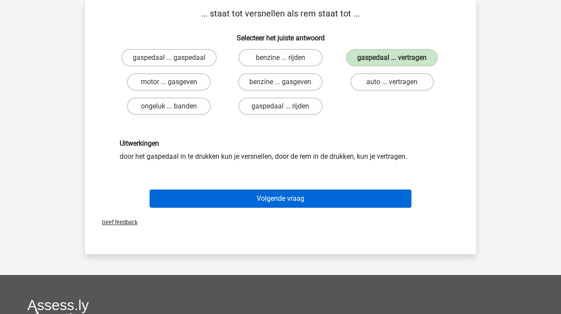
click at [307, 197] on button "Volgende vraag" at bounding box center [281, 198] width 262 height 18
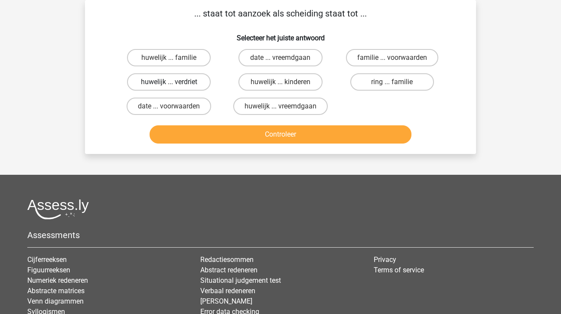
click at [190, 87] on label "huwelijk ... verdriet" at bounding box center [169, 81] width 84 height 17
click at [175, 87] on input "huwelijk ... verdriet" at bounding box center [172, 85] width 6 height 6
radio input "true"
click at [289, 139] on button "Controleer" at bounding box center [281, 134] width 262 height 18
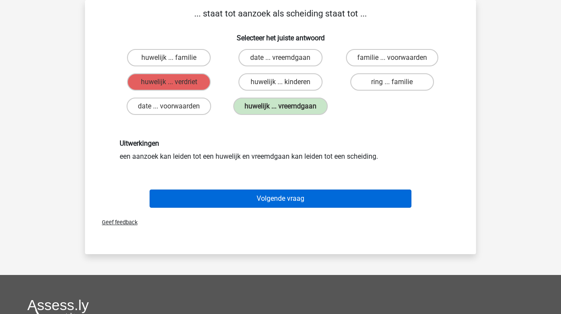
click at [287, 208] on button "Volgende vraag" at bounding box center [281, 198] width 262 height 18
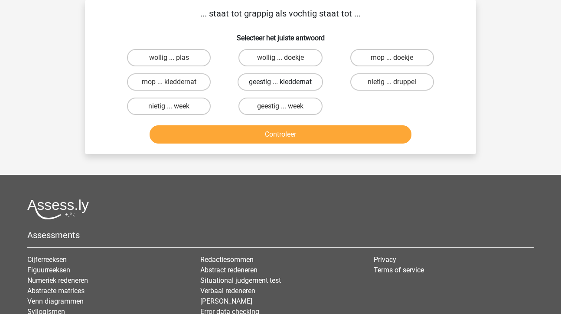
click at [278, 88] on label "geestig ... kleddernat" at bounding box center [280, 81] width 85 height 17
click at [280, 88] on input "geestig ... kleddernat" at bounding box center [283, 85] width 6 height 6
radio input "true"
click at [284, 136] on button "Controleer" at bounding box center [281, 134] width 262 height 18
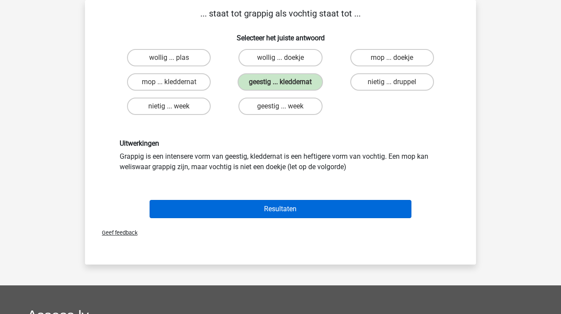
click at [291, 213] on button "Resultaten" at bounding box center [281, 209] width 262 height 18
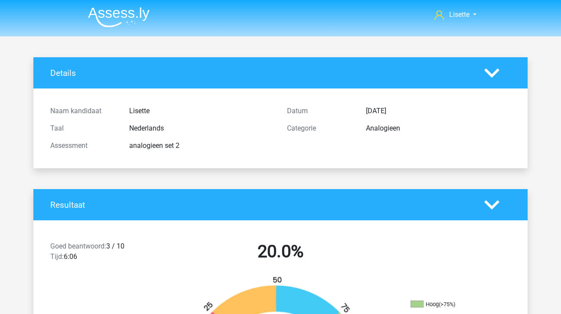
click at [117, 24] on img at bounding box center [119, 17] width 62 height 20
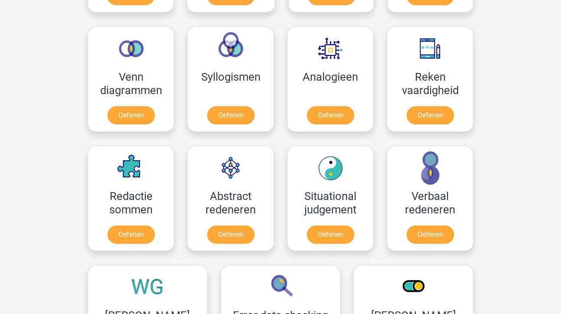
scroll to position [500, 0]
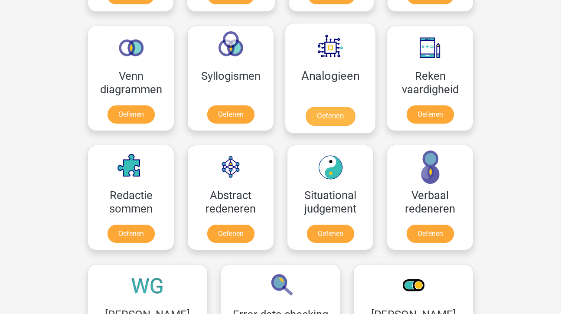
click at [335, 114] on link "Oefenen" at bounding box center [330, 116] width 49 height 19
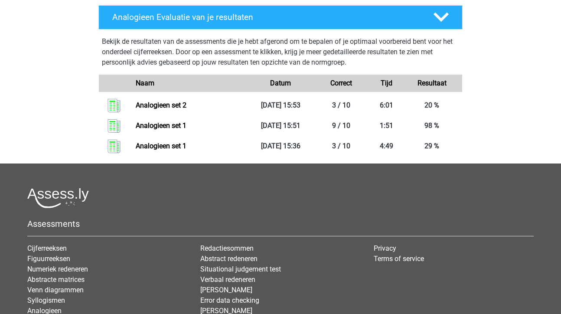
scroll to position [388, 0]
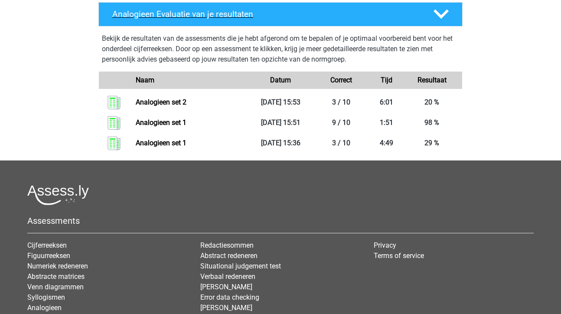
click at [442, 23] on div "Analogieen Evaluatie van je resultaten" at bounding box center [280, 14] width 364 height 24
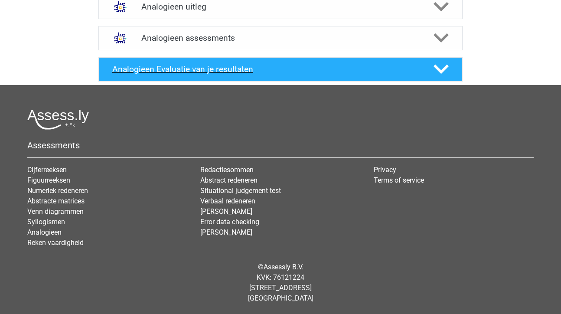
scroll to position [333, 0]
click at [445, 35] on icon at bounding box center [441, 37] width 15 height 15
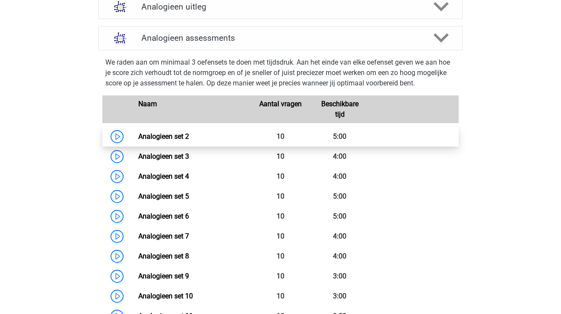
click at [188, 135] on link "Analogieen set 2" at bounding box center [163, 136] width 51 height 8
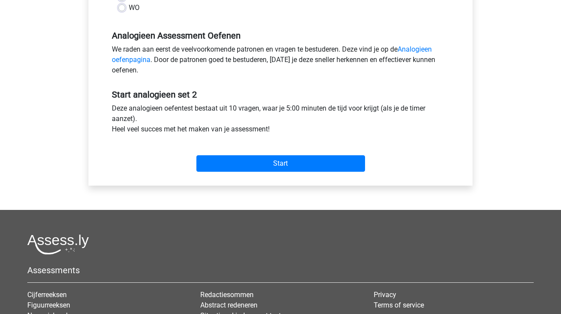
scroll to position [263, 0]
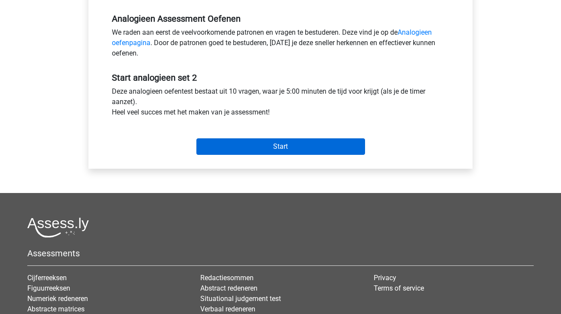
click at [295, 143] on input "Start" at bounding box center [280, 146] width 169 height 16
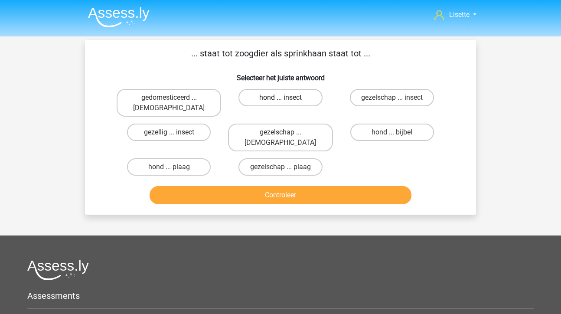
click at [288, 100] on label "hond ... insect" at bounding box center [280, 97] width 84 height 17
click at [286, 100] on input "hond ... insect" at bounding box center [283, 101] width 6 height 6
radio input "true"
click at [287, 186] on button "Controleer" at bounding box center [281, 195] width 262 height 18
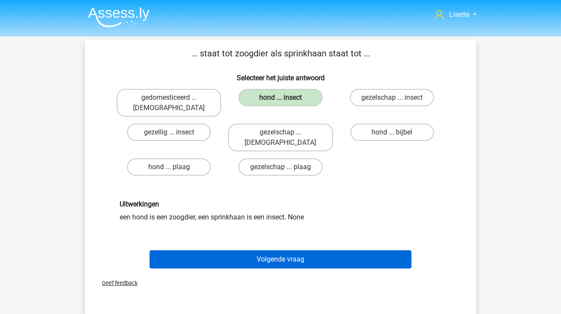
click at [287, 250] on button "Volgende vraag" at bounding box center [281, 259] width 262 height 18
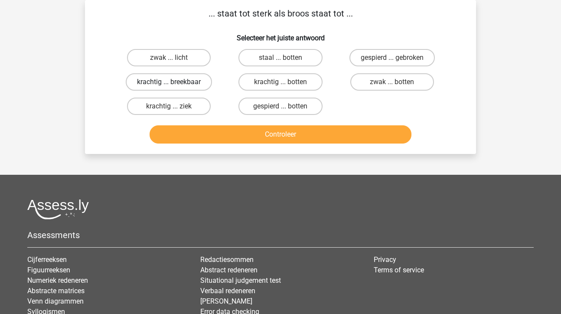
click at [164, 83] on label "krachtig ... breekbaar" at bounding box center [169, 81] width 86 height 17
click at [169, 83] on input "krachtig ... breekbaar" at bounding box center [172, 85] width 6 height 6
radio input "true"
click at [271, 132] on button "Controleer" at bounding box center [281, 134] width 262 height 18
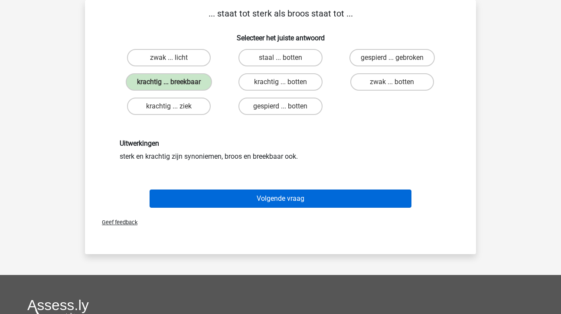
click at [272, 198] on button "Volgende vraag" at bounding box center [281, 198] width 262 height 18
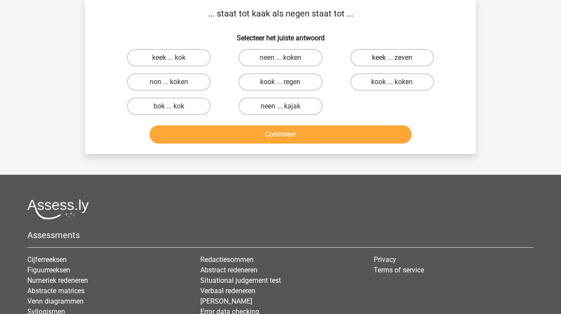
click at [370, 64] on label "keek ... zeven" at bounding box center [392, 57] width 84 height 17
click at [392, 63] on input "keek ... zeven" at bounding box center [395, 61] width 6 height 6
radio input "true"
click at [280, 133] on button "Controleer" at bounding box center [281, 134] width 262 height 18
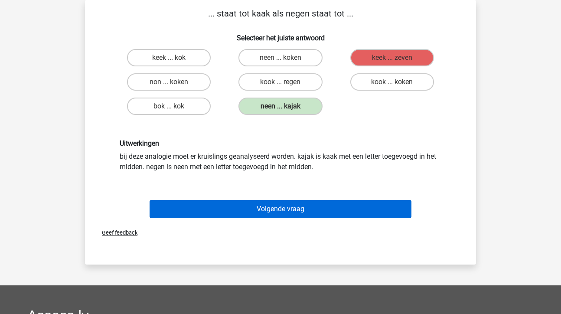
click at [265, 208] on button "Volgende vraag" at bounding box center [281, 209] width 262 height 18
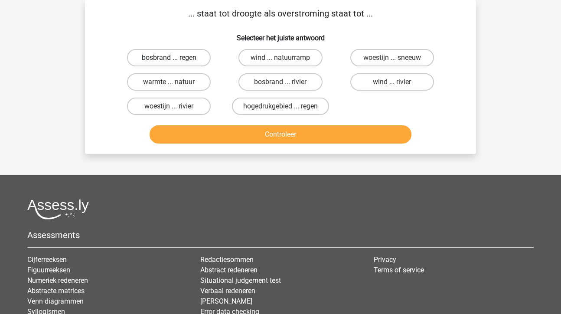
click at [197, 55] on label "bosbrand ... regen" at bounding box center [169, 57] width 84 height 17
click at [175, 58] on input "bosbrand ... regen" at bounding box center [172, 61] width 6 height 6
radio input "true"
click at [275, 141] on button "Controleer" at bounding box center [281, 134] width 262 height 18
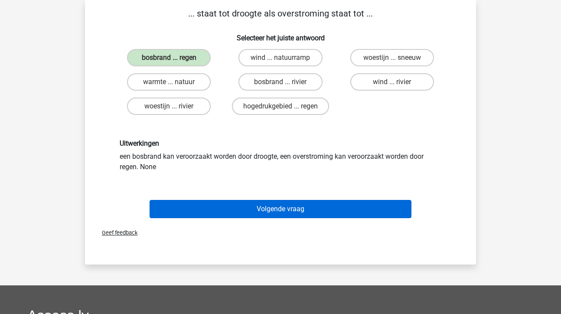
click at [283, 205] on button "Volgende vraag" at bounding box center [281, 209] width 262 height 18
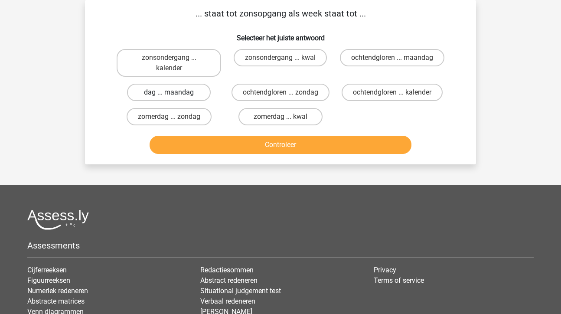
click at [188, 95] on label "dag ... maandag" at bounding box center [169, 92] width 84 height 17
click at [175, 95] on input "dag ... maandag" at bounding box center [172, 95] width 6 height 6
radio input "true"
click at [297, 145] on button "Controleer" at bounding box center [281, 145] width 262 height 18
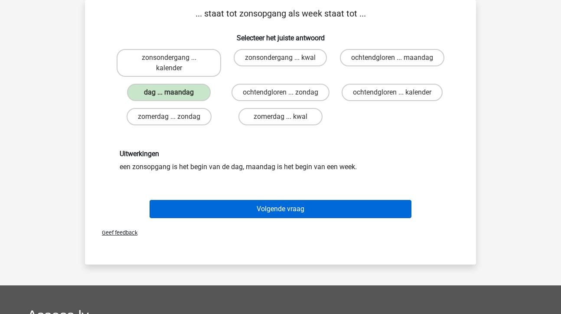
click at [288, 212] on button "Volgende vraag" at bounding box center [281, 209] width 262 height 18
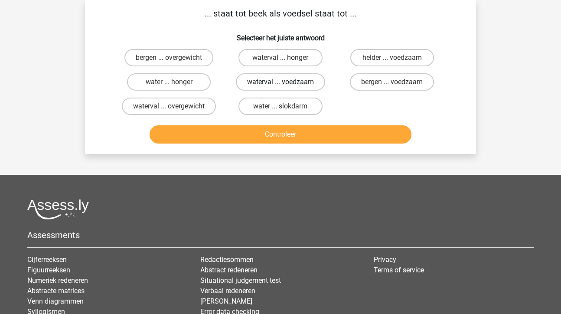
click at [290, 81] on label "waterval ... voedzaam" at bounding box center [280, 81] width 89 height 17
click at [286, 82] on input "waterval ... voedzaam" at bounding box center [283, 85] width 6 height 6
radio input "true"
click at [291, 137] on button "Controleer" at bounding box center [281, 134] width 262 height 18
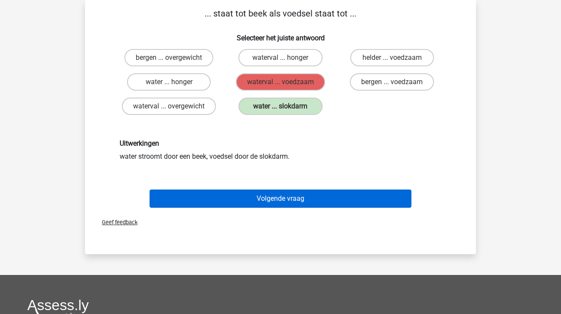
click at [294, 202] on button "Volgende vraag" at bounding box center [281, 198] width 262 height 18
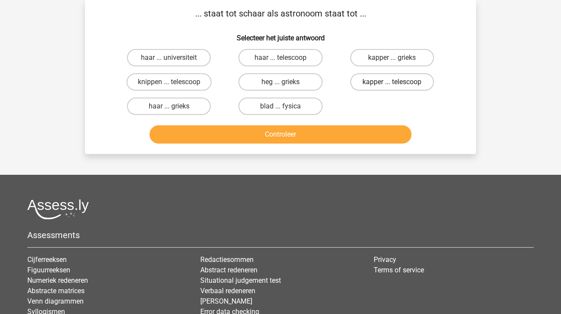
click at [391, 81] on label "kapper ... telescoop" at bounding box center [392, 81] width 84 height 17
click at [392, 82] on input "kapper ... telescoop" at bounding box center [395, 85] width 6 height 6
radio input "true"
click at [309, 135] on button "Controleer" at bounding box center [281, 134] width 262 height 18
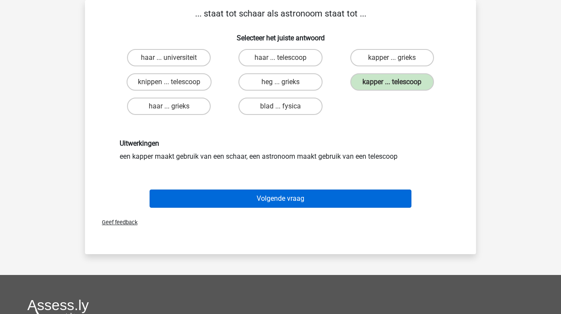
click at [300, 202] on button "Volgende vraag" at bounding box center [281, 198] width 262 height 18
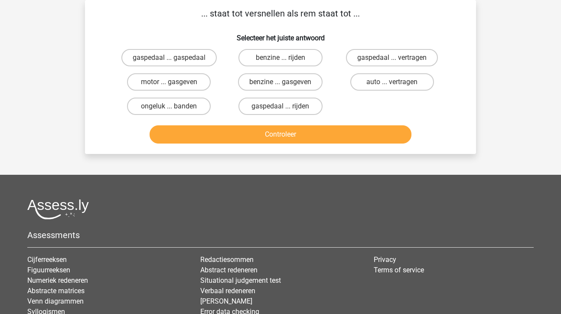
click at [392, 59] on input "gaspedaal ... vertragen" at bounding box center [395, 61] width 6 height 6
radio input "true"
click at [308, 137] on button "Controleer" at bounding box center [281, 134] width 262 height 18
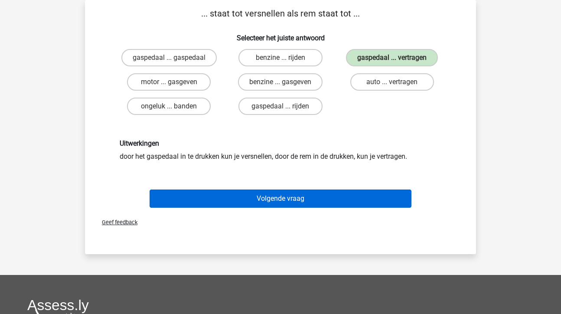
click at [293, 199] on button "Volgende vraag" at bounding box center [281, 198] width 262 height 18
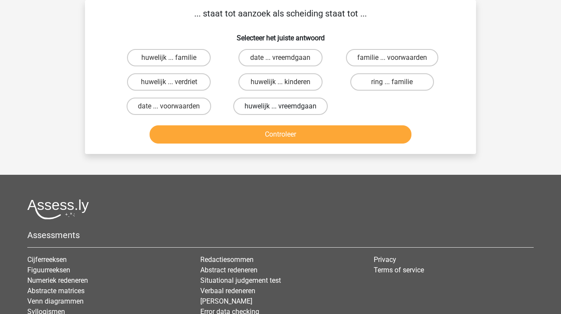
click at [294, 108] on label "huwelijk ... vreemdgaan" at bounding box center [280, 106] width 95 height 17
click at [286, 108] on input "huwelijk ... vreemdgaan" at bounding box center [283, 109] width 6 height 6
radio input "true"
click at [288, 143] on button "Controleer" at bounding box center [281, 134] width 262 height 18
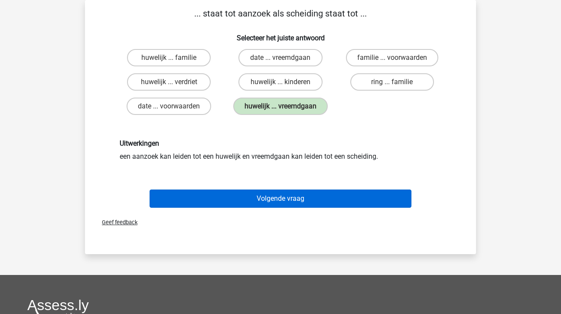
click at [286, 206] on button "Volgende vraag" at bounding box center [281, 198] width 262 height 18
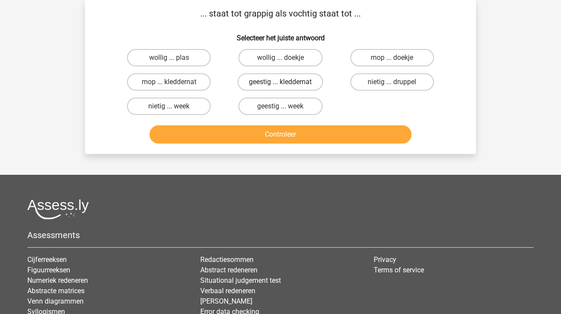
click at [279, 82] on label "geestig ... kleddernat" at bounding box center [280, 81] width 85 height 17
click at [280, 82] on input "geestig ... kleddernat" at bounding box center [283, 85] width 6 height 6
radio input "true"
click at [271, 134] on button "Controleer" at bounding box center [281, 134] width 262 height 18
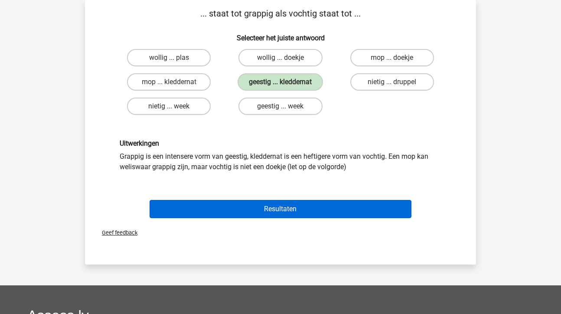
click at [277, 207] on button "Resultaten" at bounding box center [281, 209] width 262 height 18
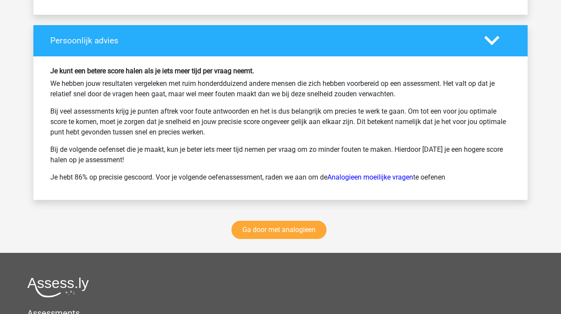
scroll to position [1132, 0]
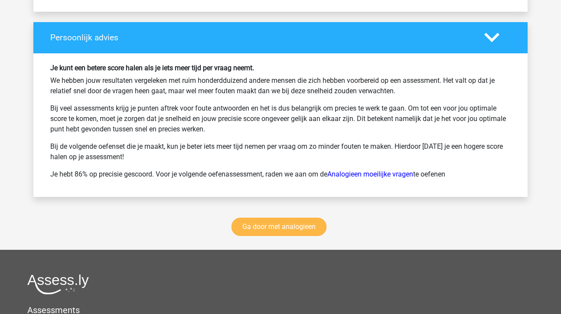
click at [288, 228] on link "Ga door met analogieen" at bounding box center [278, 227] width 95 height 18
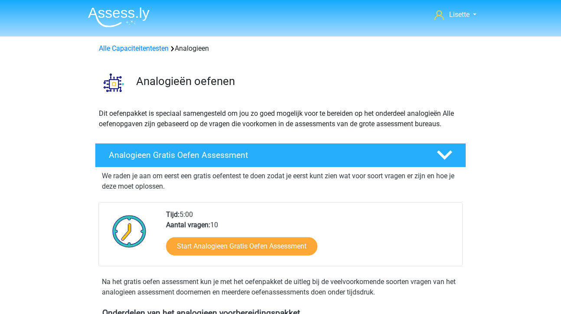
scroll to position [356, 0]
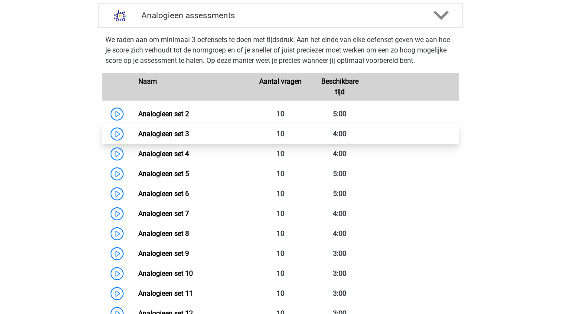
click at [186, 134] on link "Analogieen set 3" at bounding box center [163, 134] width 51 height 8
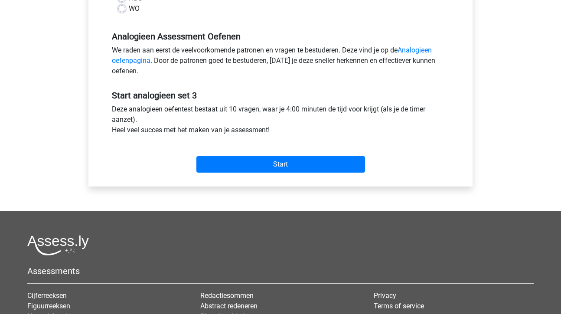
scroll to position [250, 0]
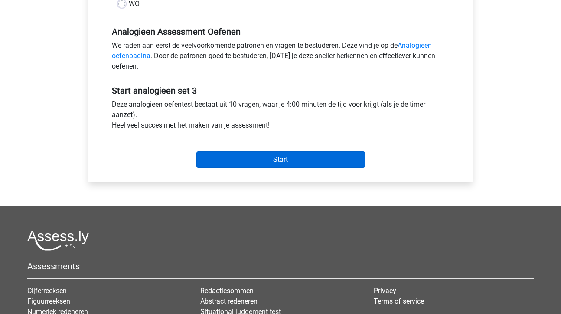
click at [290, 158] on input "Start" at bounding box center [280, 159] width 169 height 16
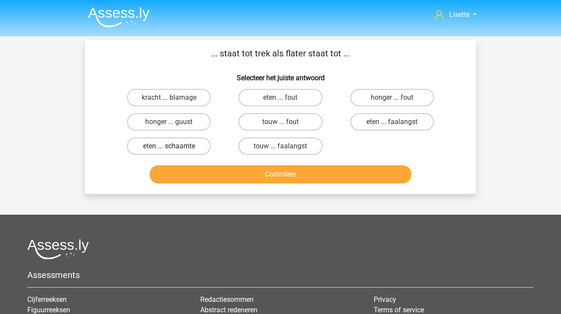
click at [189, 146] on label "eten ... schaamte" at bounding box center [169, 145] width 84 height 17
click at [175, 146] on input "eten ... schaamte" at bounding box center [172, 149] width 6 height 6
radio input "true"
click at [253, 170] on button "Controleer" at bounding box center [281, 174] width 262 height 18
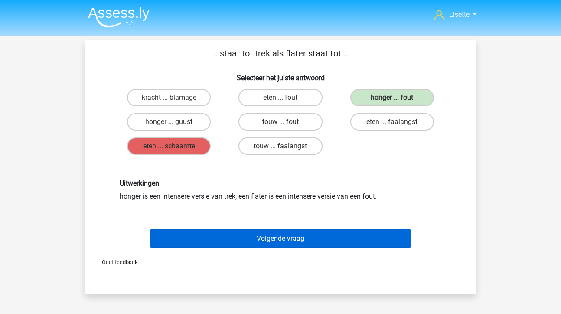
click at [298, 240] on button "Volgende vraag" at bounding box center [281, 238] width 262 height 18
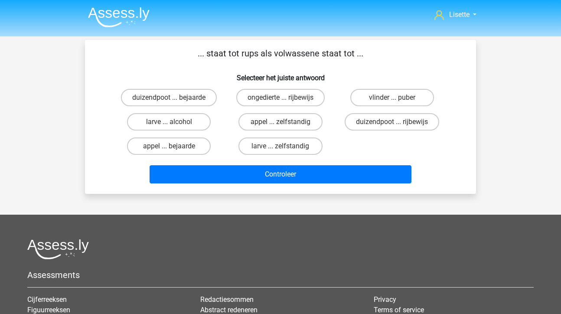
scroll to position [40, 0]
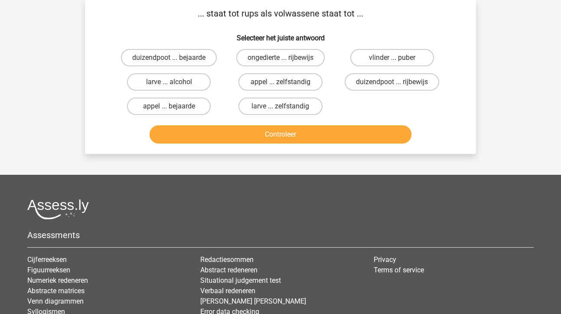
click at [393, 60] on input "vlinder ... puber" at bounding box center [395, 61] width 6 height 6
radio input "true"
click at [286, 137] on button "Controleer" at bounding box center [281, 134] width 262 height 18
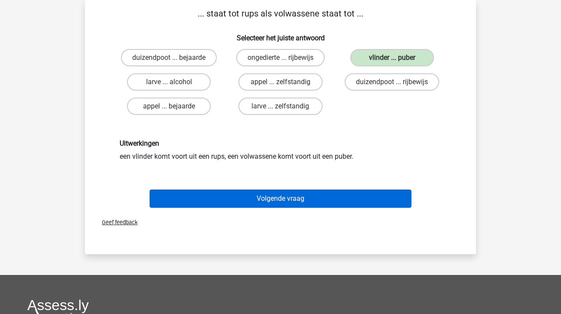
click at [285, 199] on button "Volgende vraag" at bounding box center [281, 198] width 262 height 18
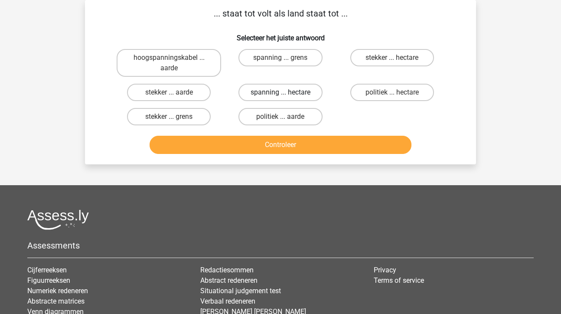
click at [288, 92] on label "spanning ... hectare" at bounding box center [280, 92] width 84 height 17
click at [286, 92] on input "spanning ... hectare" at bounding box center [283, 95] width 6 height 6
radio input "true"
click at [274, 143] on button "Controleer" at bounding box center [281, 145] width 262 height 18
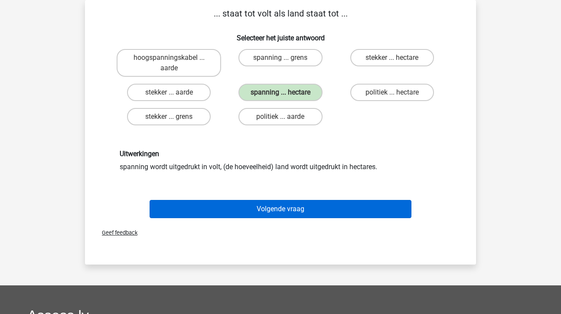
click at [289, 208] on button "Volgende vraag" at bounding box center [281, 209] width 262 height 18
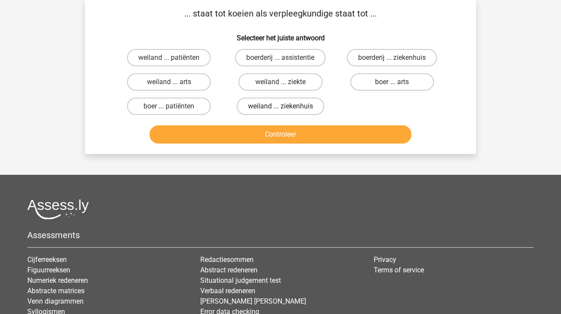
click at [280, 105] on label "weiland ... ziekenhuis" at bounding box center [281, 106] width 88 height 17
click at [280, 106] on input "weiland ... ziekenhuis" at bounding box center [283, 109] width 6 height 6
radio input "true"
click at [276, 136] on button "Controleer" at bounding box center [281, 134] width 262 height 18
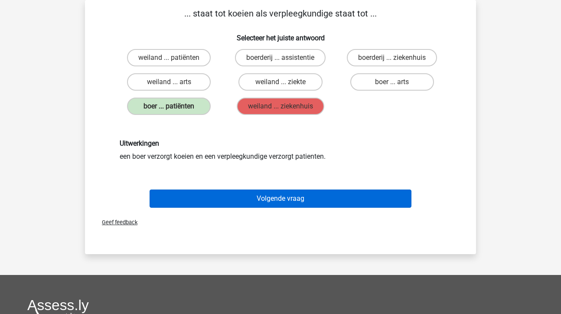
click at [287, 198] on button "Volgende vraag" at bounding box center [281, 198] width 262 height 18
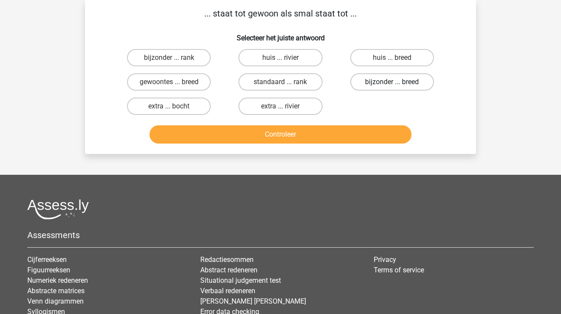
click at [391, 82] on label "bijzonder ... breed" at bounding box center [392, 81] width 84 height 17
click at [392, 82] on input "bijzonder ... breed" at bounding box center [395, 85] width 6 height 6
radio input "true"
click at [256, 134] on button "Controleer" at bounding box center [281, 134] width 262 height 18
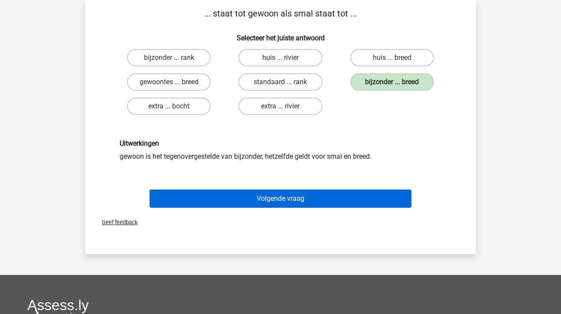
click at [294, 199] on button "Volgende vraag" at bounding box center [281, 198] width 262 height 18
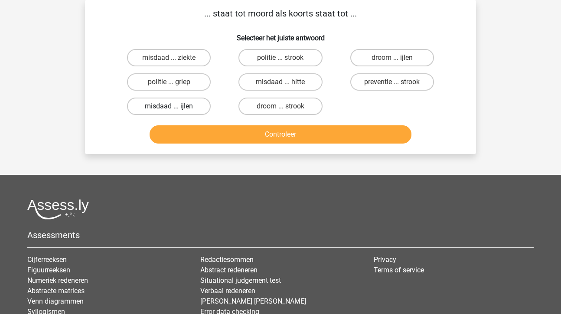
click at [175, 104] on label "misdaad ... ijlen" at bounding box center [169, 106] width 84 height 17
click at [175, 106] on input "misdaad ... ijlen" at bounding box center [172, 109] width 6 height 6
radio input "true"
click at [267, 135] on button "Controleer" at bounding box center [281, 134] width 262 height 18
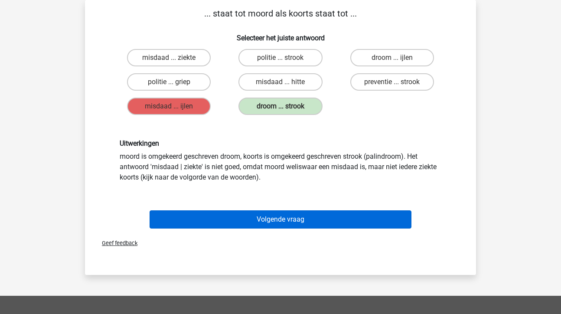
click at [295, 221] on button "Volgende vraag" at bounding box center [281, 219] width 262 height 18
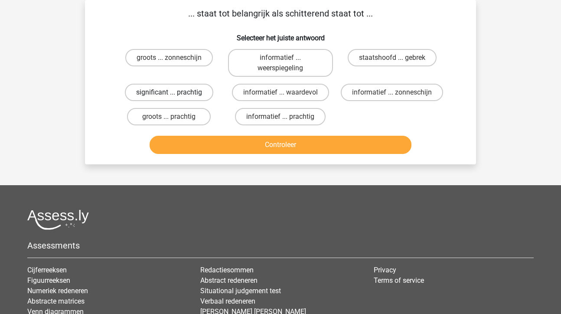
click at [184, 94] on label "significant ... prachtig" at bounding box center [169, 92] width 88 height 17
click at [175, 94] on input "significant ... prachtig" at bounding box center [172, 95] width 6 height 6
radio input "true"
click at [273, 146] on button "Controleer" at bounding box center [281, 145] width 262 height 18
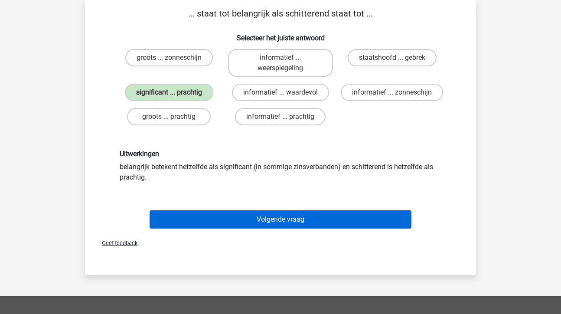
click at [284, 219] on button "Volgende vraag" at bounding box center [281, 219] width 262 height 18
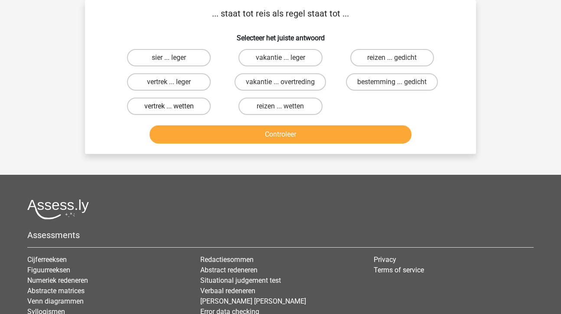
click at [175, 105] on label "vertrek ... wetten" at bounding box center [169, 106] width 84 height 17
click at [175, 106] on input "vertrek ... wetten" at bounding box center [172, 109] width 6 height 6
radio input "true"
click at [306, 134] on button "Controleer" at bounding box center [281, 134] width 262 height 18
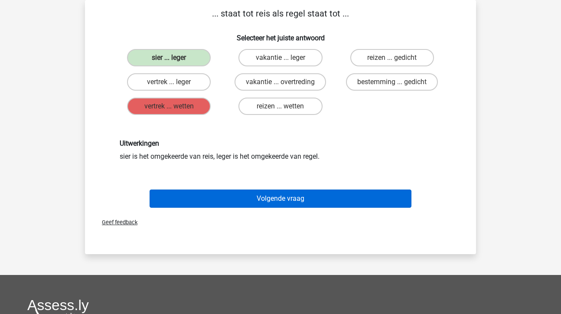
click at [275, 198] on button "Volgende vraag" at bounding box center [281, 198] width 262 height 18
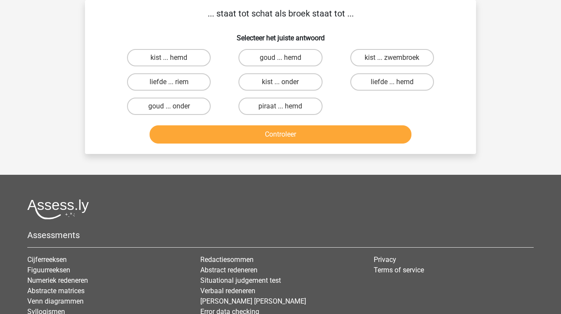
click at [283, 85] on input "kist ... onder" at bounding box center [283, 85] width 6 height 6
radio input "true"
click at [273, 135] on button "Controleer" at bounding box center [281, 134] width 262 height 18
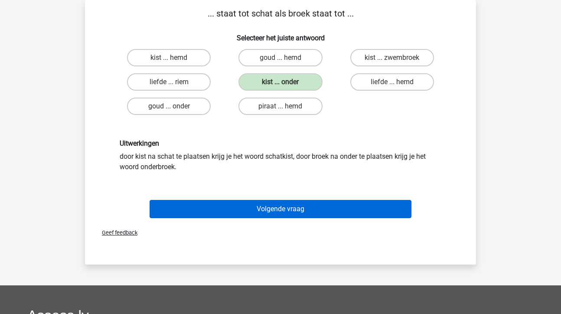
click at [278, 212] on button "Volgende vraag" at bounding box center [281, 209] width 262 height 18
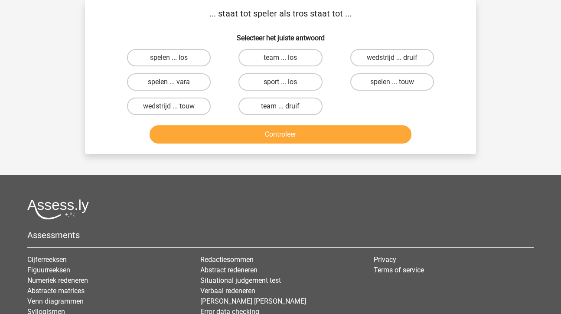
click at [271, 107] on label "team ... druif" at bounding box center [280, 106] width 84 height 17
click at [280, 107] on input "team ... druif" at bounding box center [283, 109] width 6 height 6
radio input "true"
click at [274, 136] on button "Controleer" at bounding box center [281, 134] width 262 height 18
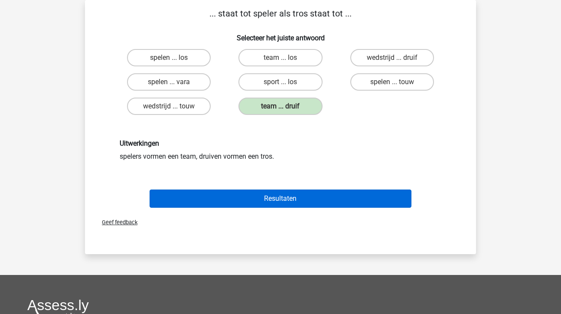
click at [292, 201] on button "Resultaten" at bounding box center [281, 198] width 262 height 18
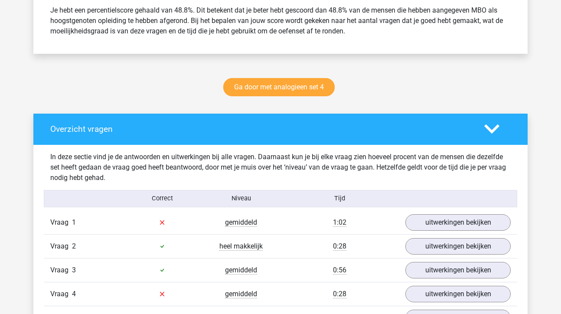
scroll to position [420, 0]
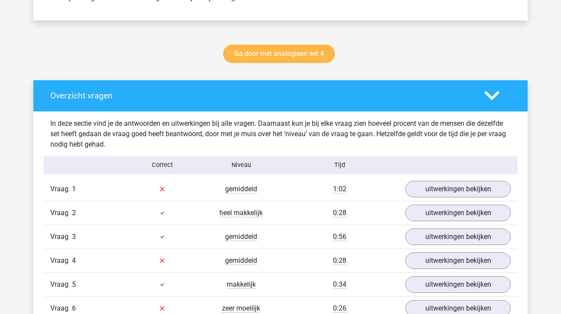
click at [287, 52] on link "Ga door met analogieen set 4" at bounding box center [278, 54] width 111 height 18
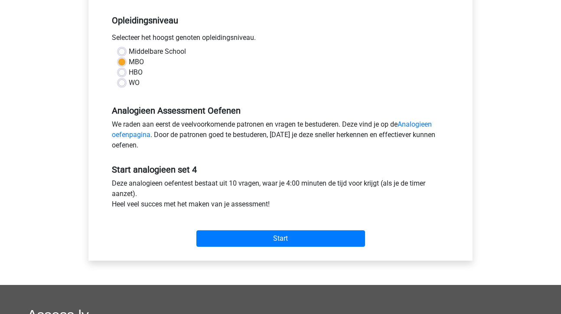
scroll to position [173, 0]
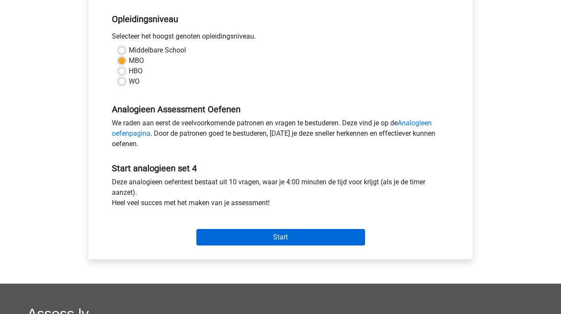
click at [287, 238] on input "Start" at bounding box center [280, 237] width 169 height 16
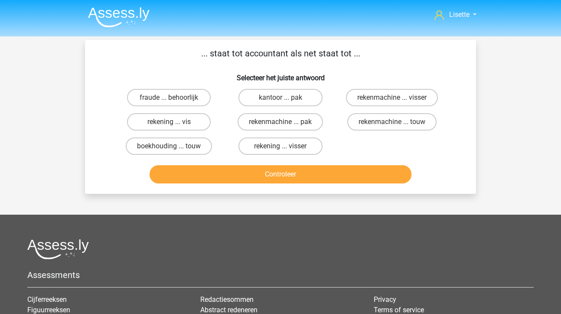
click at [396, 100] on input "rekenmachine ... visser" at bounding box center [395, 101] width 6 height 6
radio input "true"
click at [276, 178] on button "Controleer" at bounding box center [281, 174] width 262 height 18
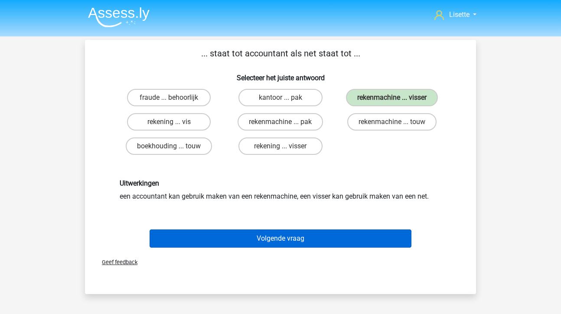
click at [276, 237] on button "Volgende vraag" at bounding box center [281, 238] width 262 height 18
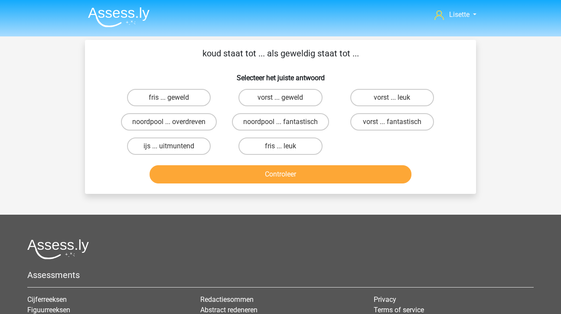
scroll to position [40, 0]
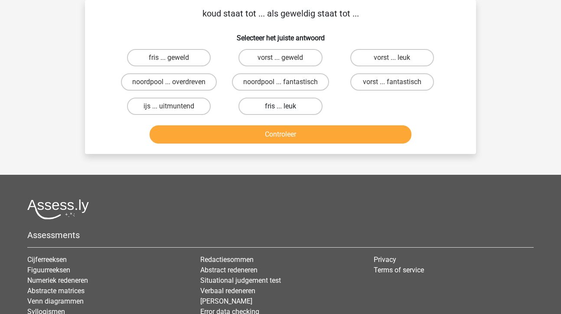
click at [290, 104] on label "fris ... leuk" at bounding box center [280, 106] width 84 height 17
click at [286, 106] on input "fris ... leuk" at bounding box center [283, 109] width 6 height 6
radio input "true"
click at [290, 136] on button "Controleer" at bounding box center [281, 134] width 262 height 18
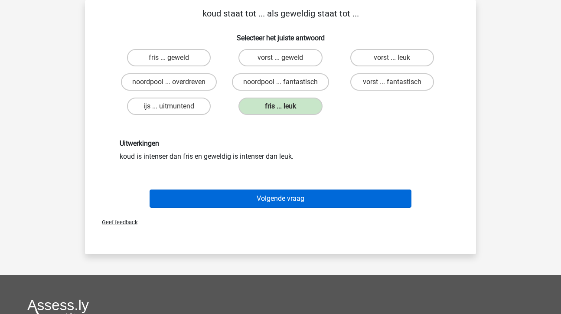
click at [280, 199] on button "Volgende vraag" at bounding box center [281, 198] width 262 height 18
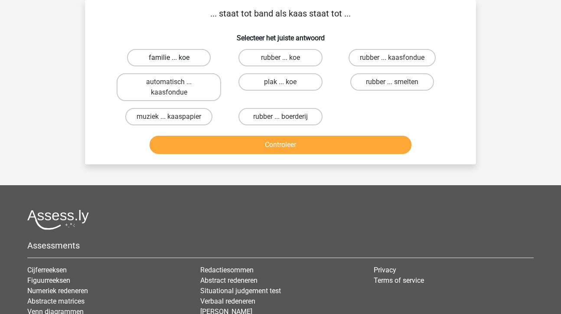
click at [182, 55] on label "familie ... koe" at bounding box center [169, 57] width 84 height 17
click at [175, 58] on input "familie ... koe" at bounding box center [172, 61] width 6 height 6
radio input "true"
click at [269, 150] on button "Controleer" at bounding box center [281, 145] width 262 height 18
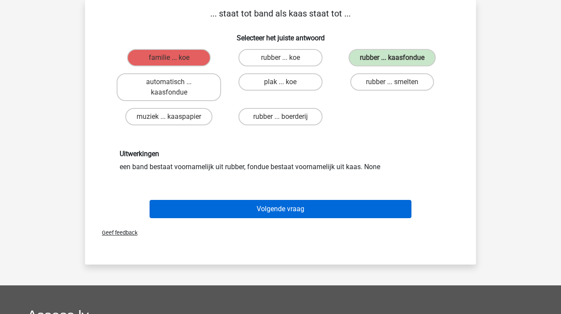
click at [278, 210] on button "Volgende vraag" at bounding box center [281, 209] width 262 height 18
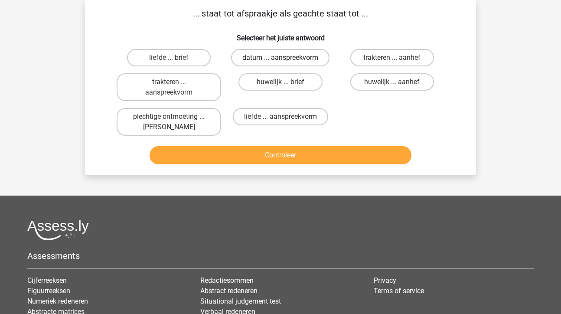
click at [280, 60] on label "datum ... aanspreekvorm" at bounding box center [280, 57] width 98 height 17
click at [280, 60] on input "datum ... aanspreekvorm" at bounding box center [283, 61] width 6 height 6
radio input "true"
click at [279, 164] on button "Controleer" at bounding box center [281, 155] width 262 height 18
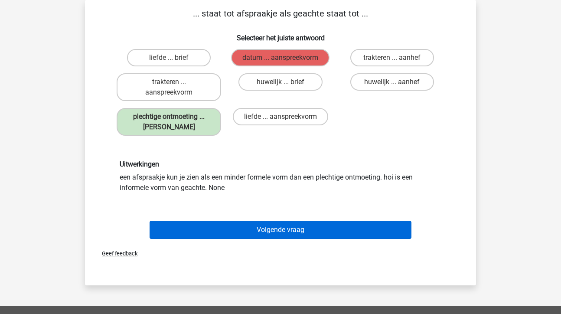
click at [280, 231] on button "Volgende vraag" at bounding box center [281, 230] width 262 height 18
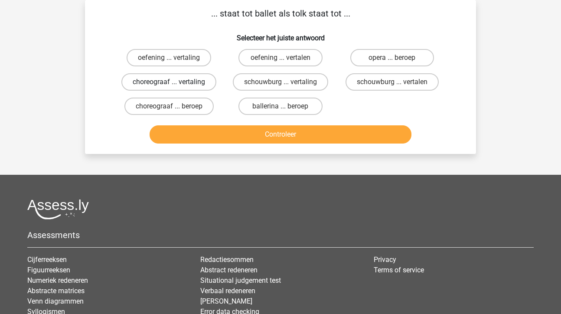
click at [197, 85] on label "choreograaf ... vertaling" at bounding box center [168, 81] width 95 height 17
click at [175, 85] on input "choreograaf ... vertaling" at bounding box center [172, 85] width 6 height 6
radio input "true"
click at [259, 143] on button "Controleer" at bounding box center [281, 134] width 262 height 18
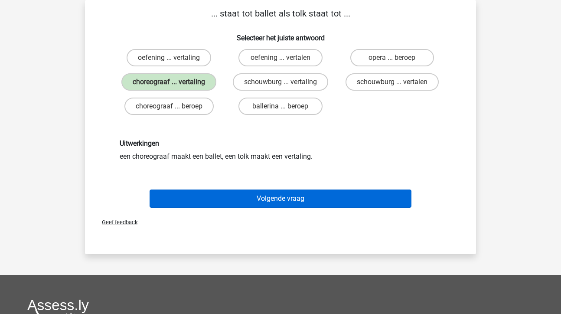
click at [275, 208] on button "Volgende vraag" at bounding box center [281, 198] width 262 height 18
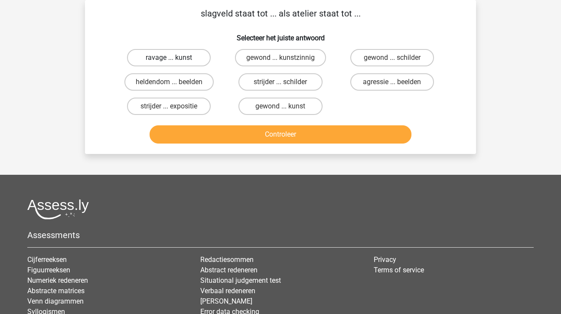
click at [165, 59] on label "ravage ... kunst" at bounding box center [169, 57] width 84 height 17
click at [169, 59] on input "ravage ... kunst" at bounding box center [172, 61] width 6 height 6
radio input "true"
click at [255, 129] on button "Controleer" at bounding box center [281, 134] width 262 height 18
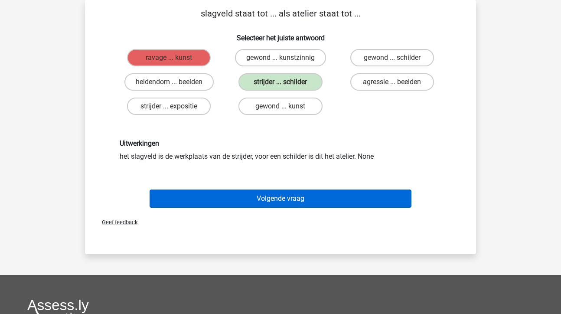
click at [287, 202] on button "Volgende vraag" at bounding box center [281, 198] width 262 height 18
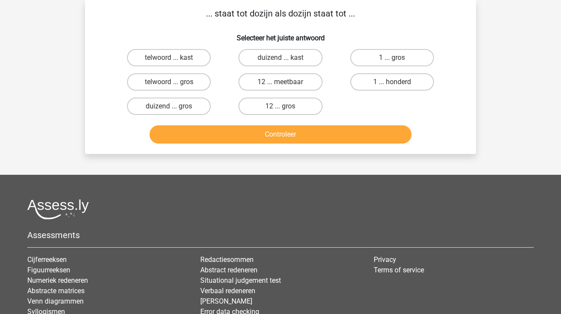
click at [280, 107] on input "12 ... gros" at bounding box center [283, 109] width 6 height 6
radio input "true"
click at [284, 143] on button "Controleer" at bounding box center [281, 134] width 262 height 18
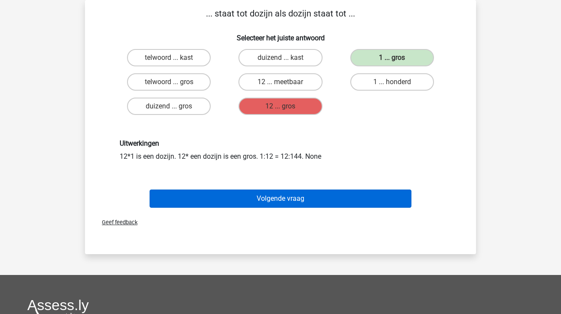
click at [274, 198] on button "Volgende vraag" at bounding box center [281, 198] width 262 height 18
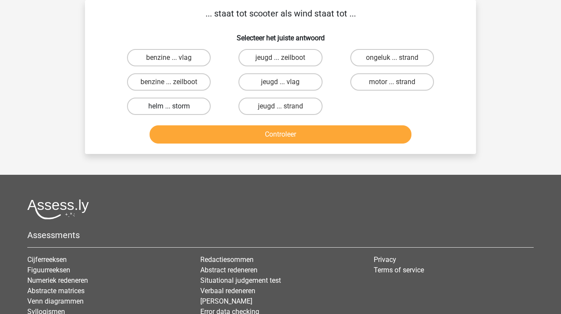
click at [184, 108] on label "helm ... storm" at bounding box center [169, 106] width 84 height 17
click at [175, 108] on input "helm ... storm" at bounding box center [172, 109] width 6 height 6
radio input "true"
click at [272, 134] on button "Controleer" at bounding box center [281, 134] width 262 height 18
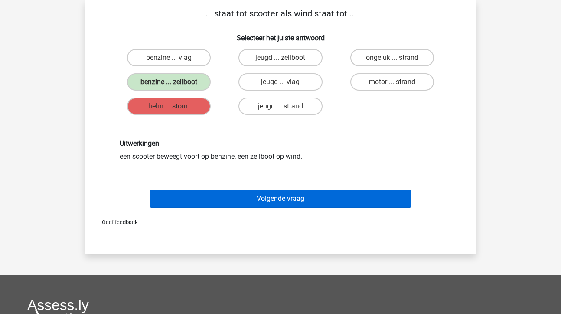
click at [273, 201] on button "Volgende vraag" at bounding box center [281, 198] width 262 height 18
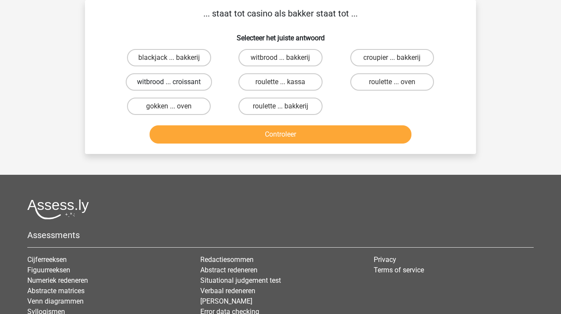
click at [184, 85] on label "witbrood ... croissant" at bounding box center [169, 81] width 86 height 17
click at [175, 85] on input "witbrood ... croissant" at bounding box center [172, 85] width 6 height 6
radio input "true"
click at [260, 139] on button "Controleer" at bounding box center [281, 134] width 262 height 18
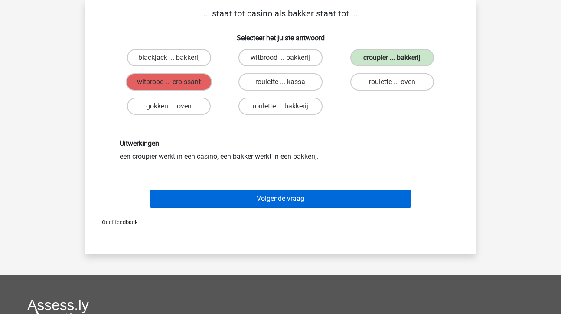
click at [290, 199] on button "Volgende vraag" at bounding box center [281, 198] width 262 height 18
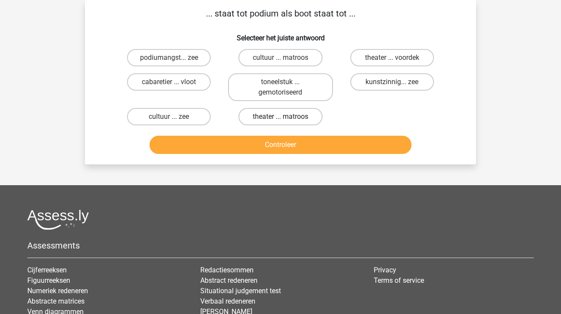
click at [278, 116] on label "theater ... matroos" at bounding box center [280, 116] width 84 height 17
click at [280, 117] on input "theater ... matroos" at bounding box center [283, 120] width 6 height 6
radio input "true"
click at [287, 146] on button "Controleer" at bounding box center [281, 145] width 262 height 18
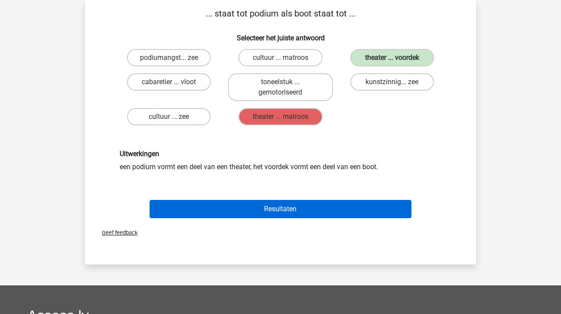
click at [271, 207] on button "Resultaten" at bounding box center [281, 209] width 262 height 18
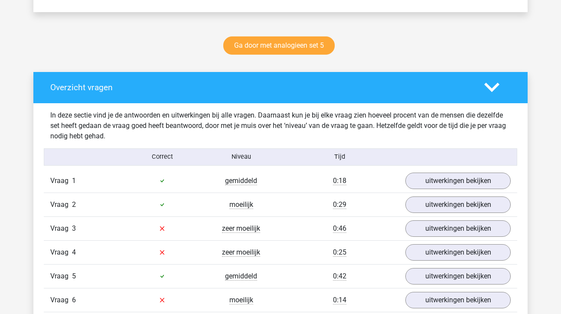
scroll to position [433, 0]
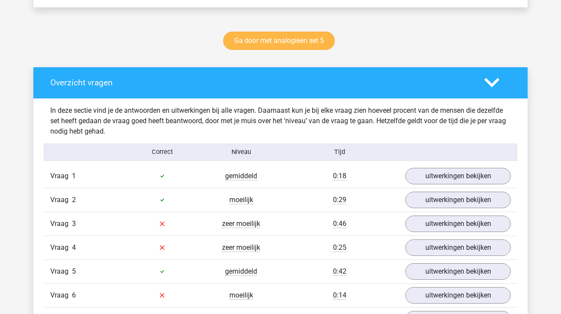
click at [287, 41] on link "Ga door met analogieen set 5" at bounding box center [278, 41] width 111 height 18
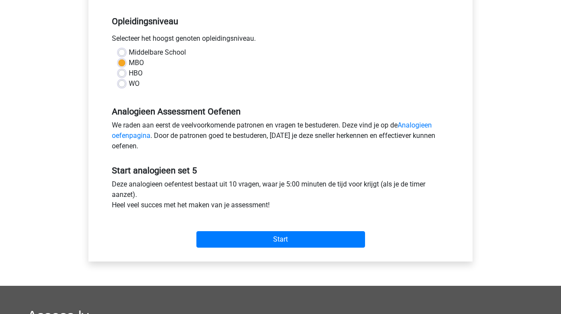
scroll to position [180, 0]
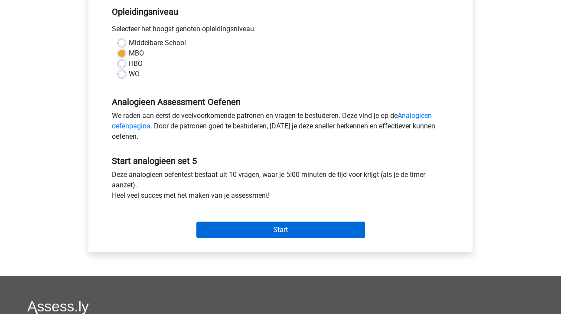
click at [278, 227] on input "Start" at bounding box center [280, 230] width 169 height 16
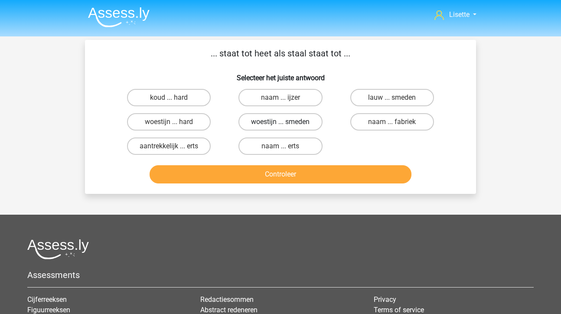
click at [290, 124] on label "woestijn ... smeden" at bounding box center [280, 121] width 84 height 17
click at [286, 124] on input "woestijn ... smeden" at bounding box center [283, 125] width 6 height 6
radio input "true"
click at [286, 176] on button "Controleer" at bounding box center [281, 174] width 262 height 18
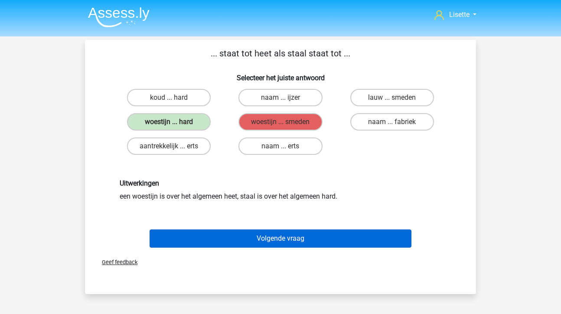
click at [271, 238] on button "Volgende vraag" at bounding box center [281, 238] width 262 height 18
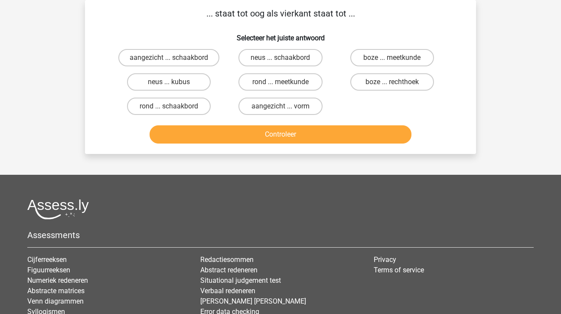
click at [271, 238] on h5 "Assessments" at bounding box center [280, 235] width 506 height 10
click at [283, 105] on label "aangezicht ... vorm" at bounding box center [280, 106] width 84 height 17
click at [283, 106] on input "aangezicht ... vorm" at bounding box center [283, 109] width 6 height 6
radio input "true"
click at [287, 135] on button "Controleer" at bounding box center [281, 134] width 262 height 18
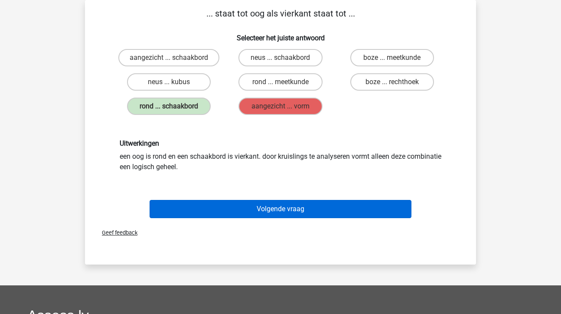
click at [284, 208] on button "Volgende vraag" at bounding box center [281, 209] width 262 height 18
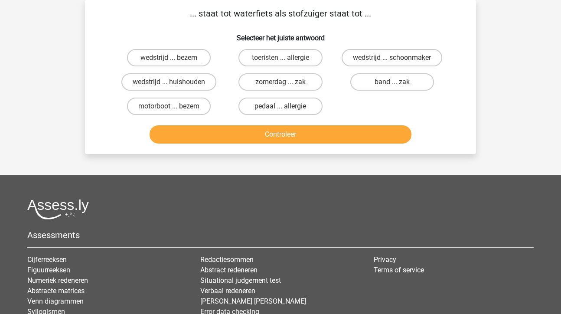
click at [281, 85] on input "zomerdag ... zak" at bounding box center [283, 85] width 6 height 6
radio input "true"
click at [282, 137] on button "Controleer" at bounding box center [281, 134] width 262 height 18
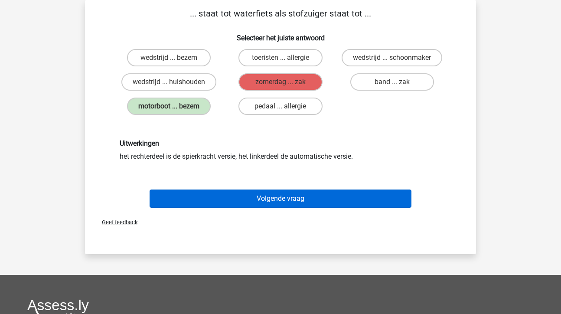
click at [282, 201] on button "Volgende vraag" at bounding box center [281, 198] width 262 height 18
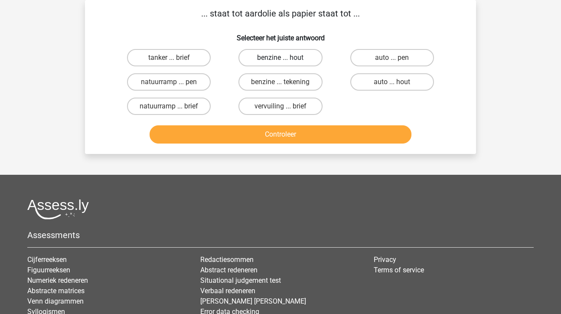
click at [280, 56] on label "benzine ... hout" at bounding box center [280, 57] width 84 height 17
click at [280, 58] on input "benzine ... hout" at bounding box center [283, 61] width 6 height 6
radio input "true"
click at [274, 137] on button "Controleer" at bounding box center [281, 134] width 262 height 18
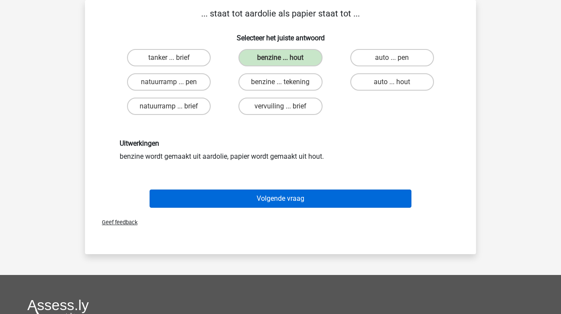
click at [278, 202] on button "Volgende vraag" at bounding box center [281, 198] width 262 height 18
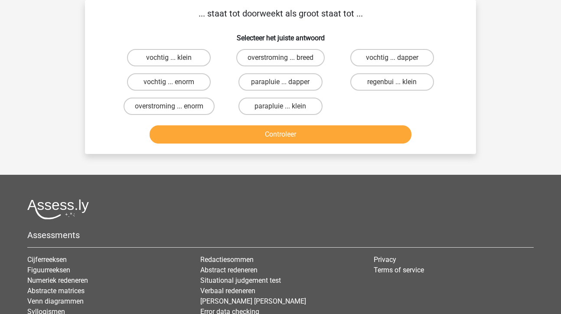
click at [172, 59] on input "vochtig ... klein" at bounding box center [172, 61] width 6 height 6
radio input "true"
click at [265, 132] on button "Controleer" at bounding box center [281, 134] width 262 height 18
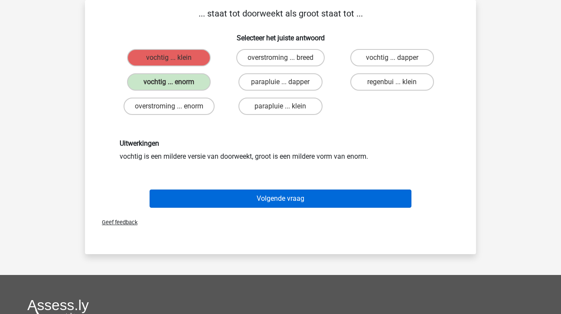
click at [274, 198] on button "Volgende vraag" at bounding box center [281, 198] width 262 height 18
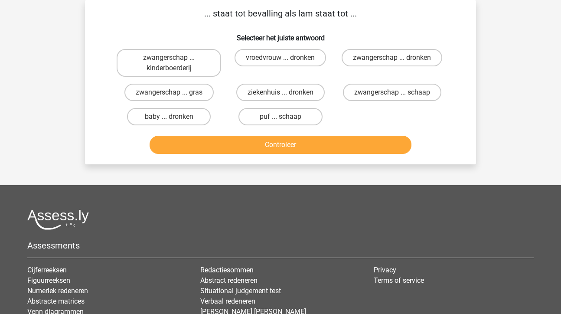
click at [395, 95] on input "zwangerschap ... schaap" at bounding box center [395, 95] width 6 height 6
radio input "true"
click at [304, 154] on button "Controleer" at bounding box center [281, 145] width 262 height 18
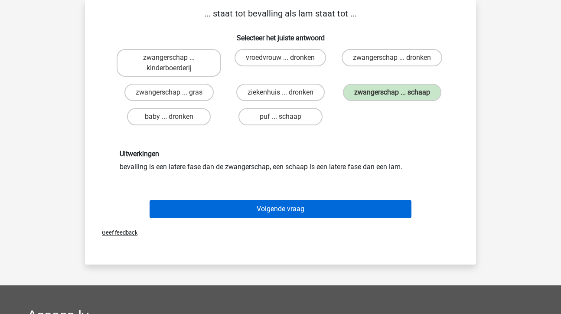
click at [285, 218] on button "Volgende vraag" at bounding box center [281, 209] width 262 height 18
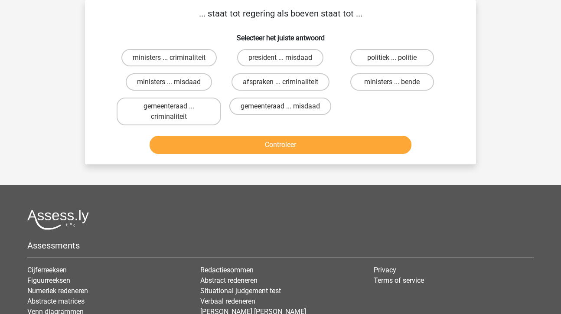
click at [395, 83] on input "ministers ... bende" at bounding box center [395, 85] width 6 height 6
radio input "true"
click at [289, 147] on button "Controleer" at bounding box center [281, 145] width 262 height 18
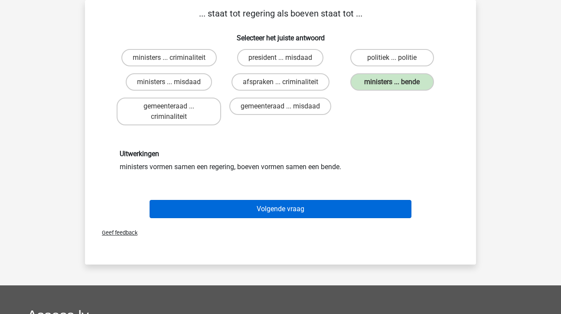
click at [287, 206] on button "Volgende vraag" at bounding box center [281, 209] width 262 height 18
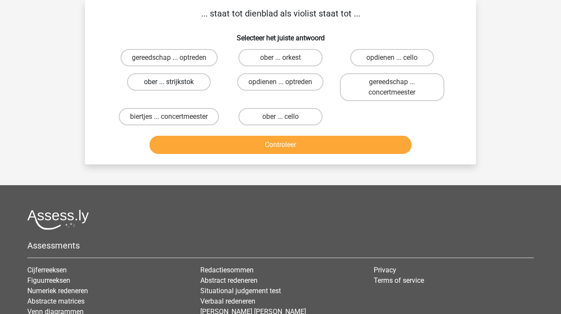
click at [167, 85] on label "ober ... strijkstok" at bounding box center [169, 81] width 84 height 17
click at [169, 85] on input "ober ... strijkstok" at bounding box center [172, 85] width 6 height 6
radio input "true"
click at [275, 147] on button "Controleer" at bounding box center [281, 145] width 262 height 18
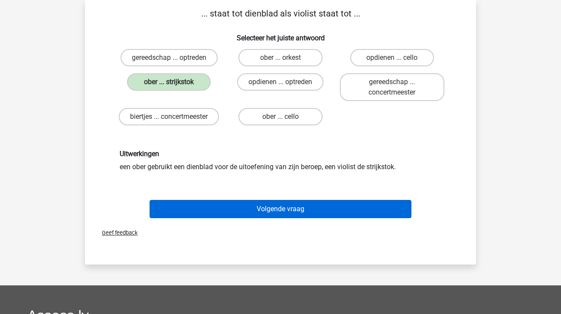
click at [304, 210] on button "Volgende vraag" at bounding box center [281, 209] width 262 height 18
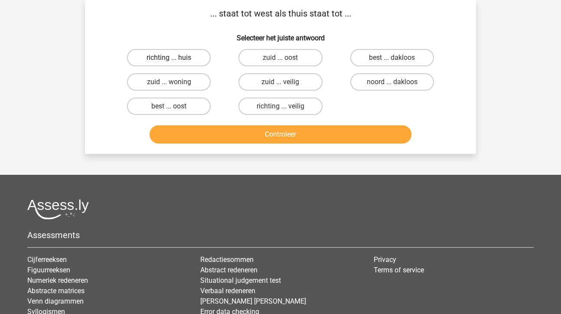
click at [178, 59] on label "richting ... huis" at bounding box center [169, 57] width 84 height 17
click at [175, 59] on input "richting ... huis" at bounding box center [172, 61] width 6 height 6
radio input "true"
click at [268, 136] on button "Controleer" at bounding box center [281, 134] width 262 height 18
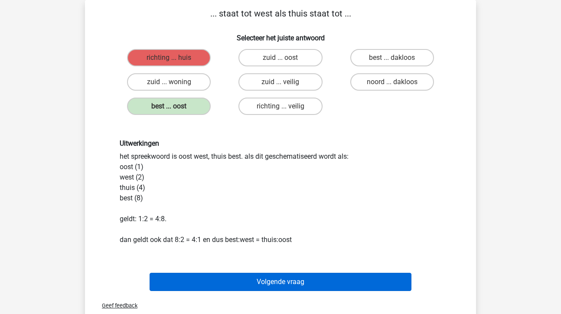
click at [284, 280] on button "Volgende vraag" at bounding box center [281, 282] width 262 height 18
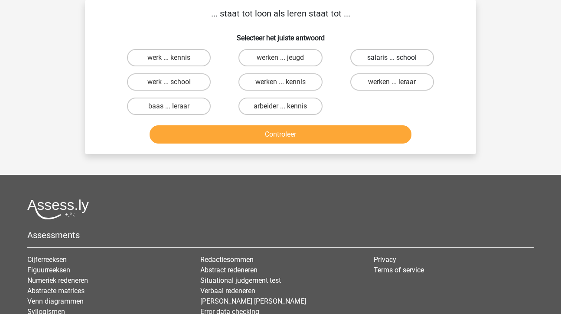
click at [385, 57] on label "salaris ... school" at bounding box center [392, 57] width 84 height 17
click at [392, 58] on input "salaris ... school" at bounding box center [395, 61] width 6 height 6
radio input "true"
click at [287, 135] on button "Controleer" at bounding box center [281, 134] width 262 height 18
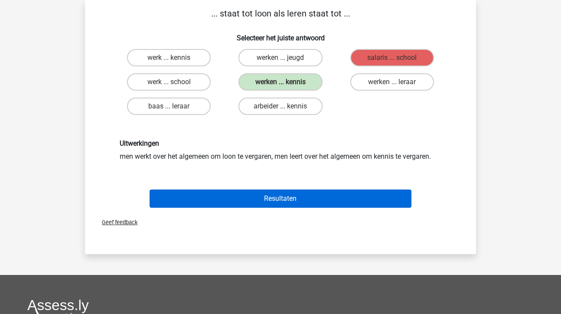
click at [283, 202] on button "Resultaten" at bounding box center [281, 198] width 262 height 18
